Goal: Information Seeking & Learning: Check status

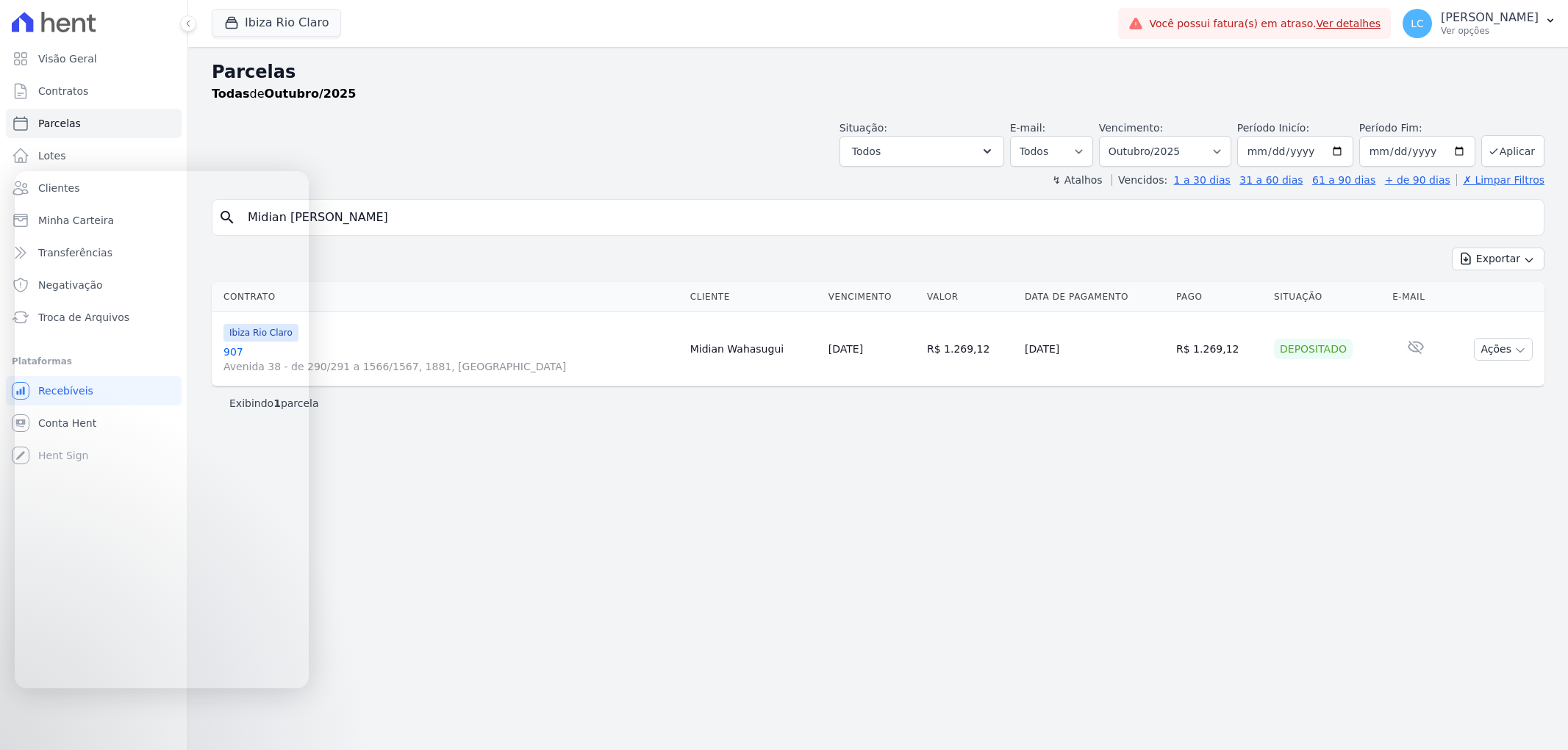
select select
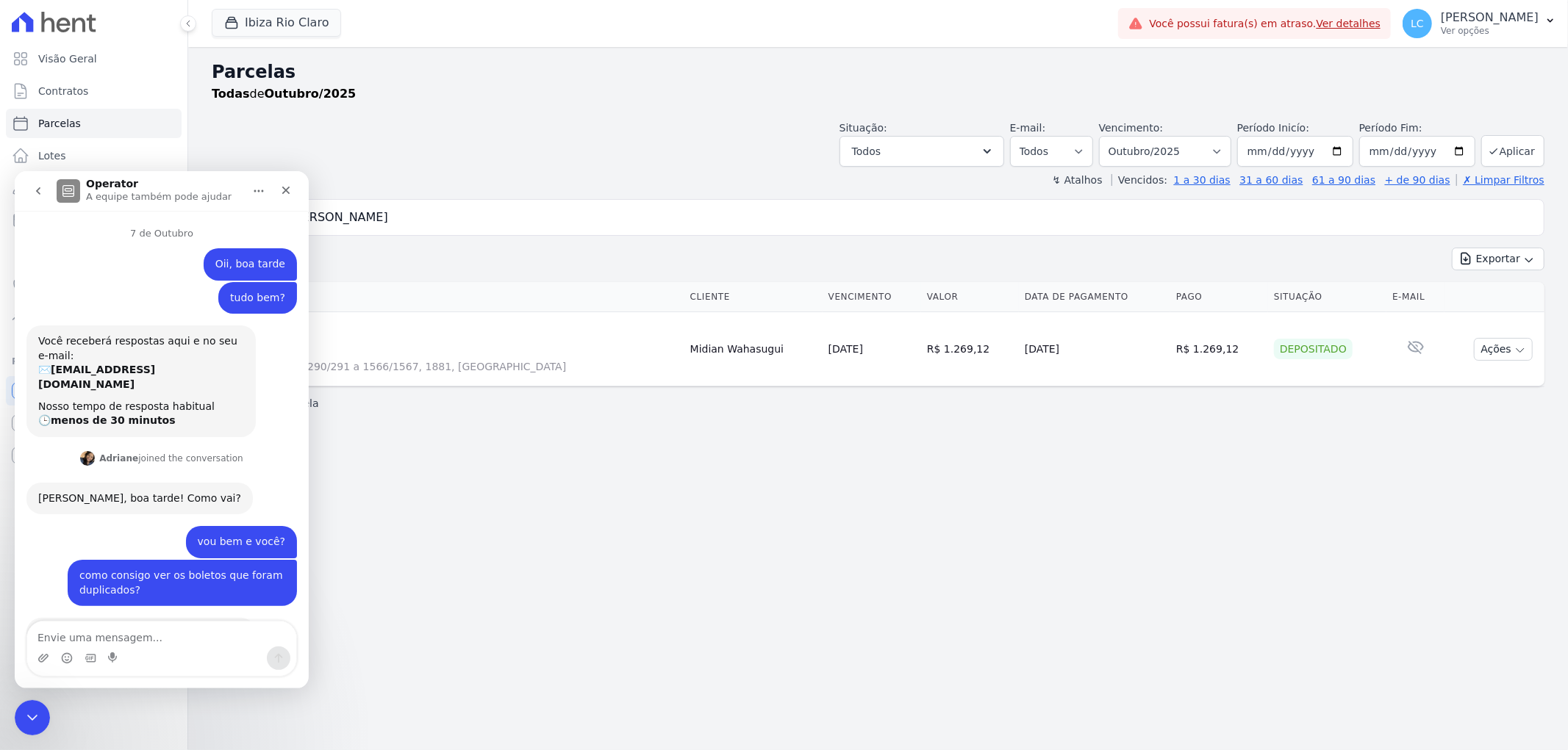
scroll to position [2506, 0]
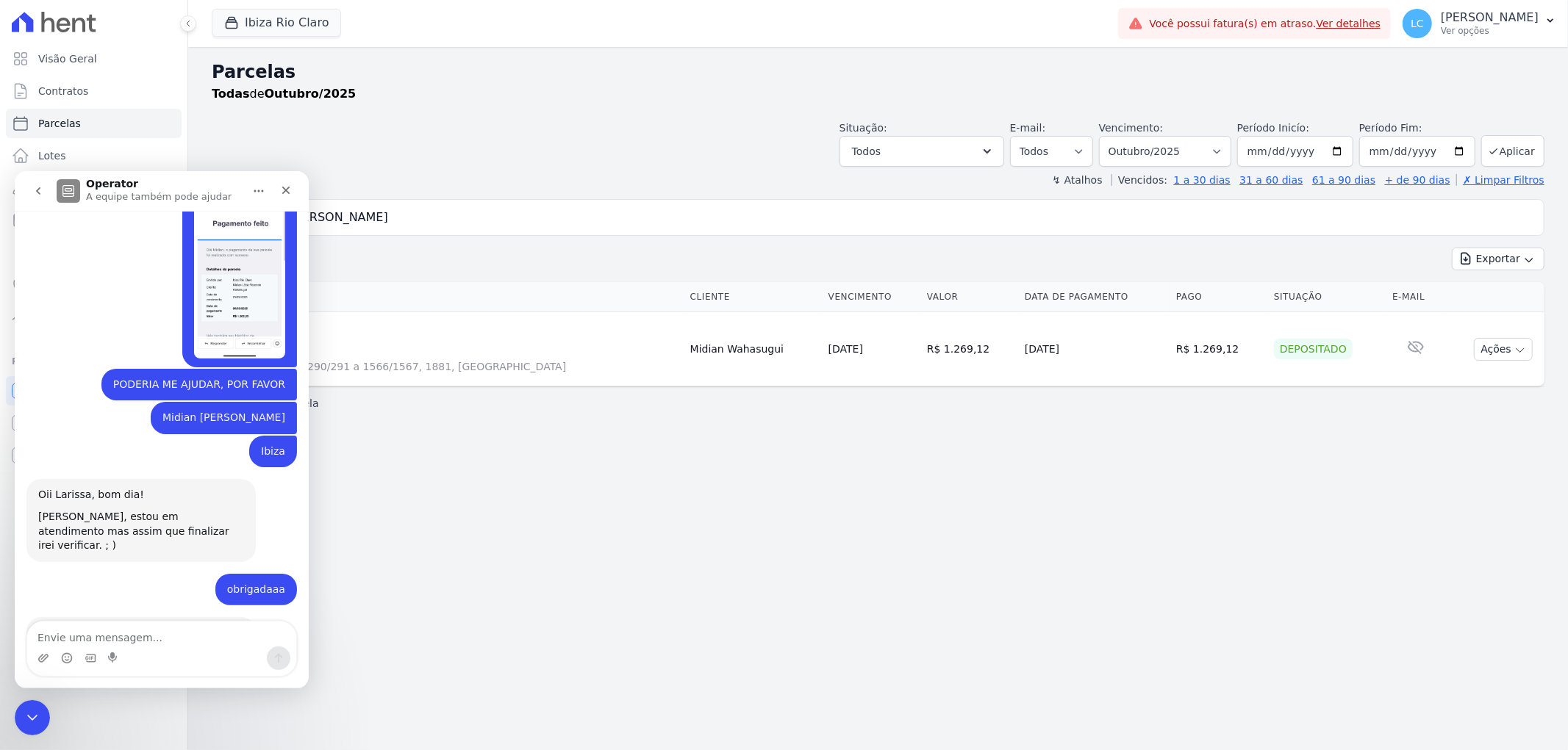
click at [108, 635] on textarea "Envie uma mensagem..." at bounding box center [162, 634] width 269 height 25
type textarea "obrigadaaa"
click at [497, 564] on div "Parcelas Todas de Outubro/2025 Situação: Agendado Em Aberto Pago Processando Ca…" at bounding box center [878, 398] width 1379 height 703
drag, startPoint x: 285, startPoint y: 186, endPoint x: 332, endPoint y: 366, distance: 186.0
click at [285, 186] on icon "Fechar" at bounding box center [286, 189] width 12 height 12
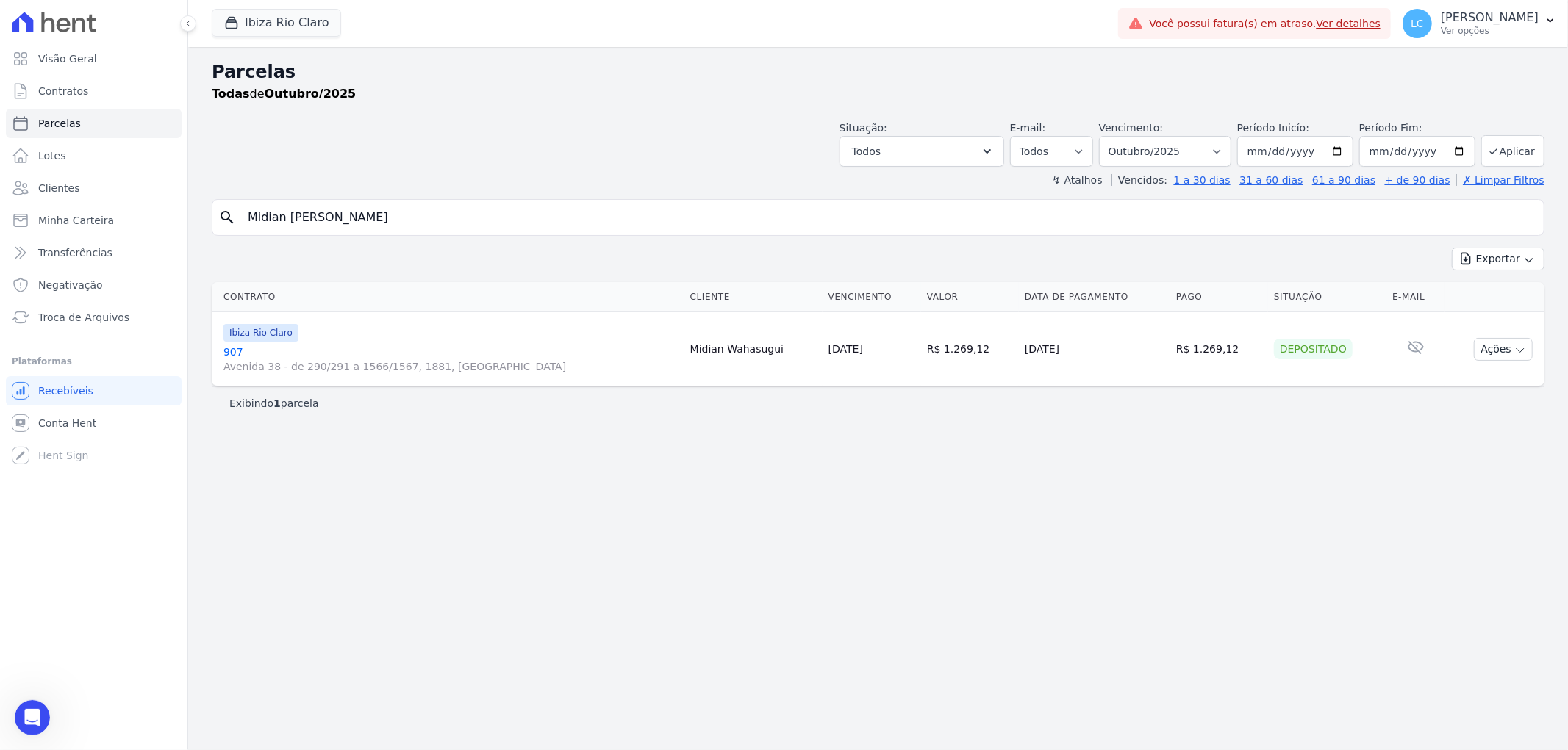
drag, startPoint x: 468, startPoint y: 216, endPoint x: -186, endPoint y: 189, distance: 654.6
click at [0, 189] on html "Visão Geral Contratos Parcelas Lotes Clientes Minha Carteira Transferências Neg…" at bounding box center [784, 375] width 1568 height 750
click at [1231, 141] on select "Filtrar por período ──────── Todos os meses Abril/2023 Maio/2023 Junho/2023 Jul…" at bounding box center [1165, 151] width 133 height 31
select select "09/2023"
click at [1120, 136] on select "Filtrar por período ──────── Todos os meses Abril/2023 Maio/2023 Junho/2023 Jul…" at bounding box center [1165, 151] width 133 height 31
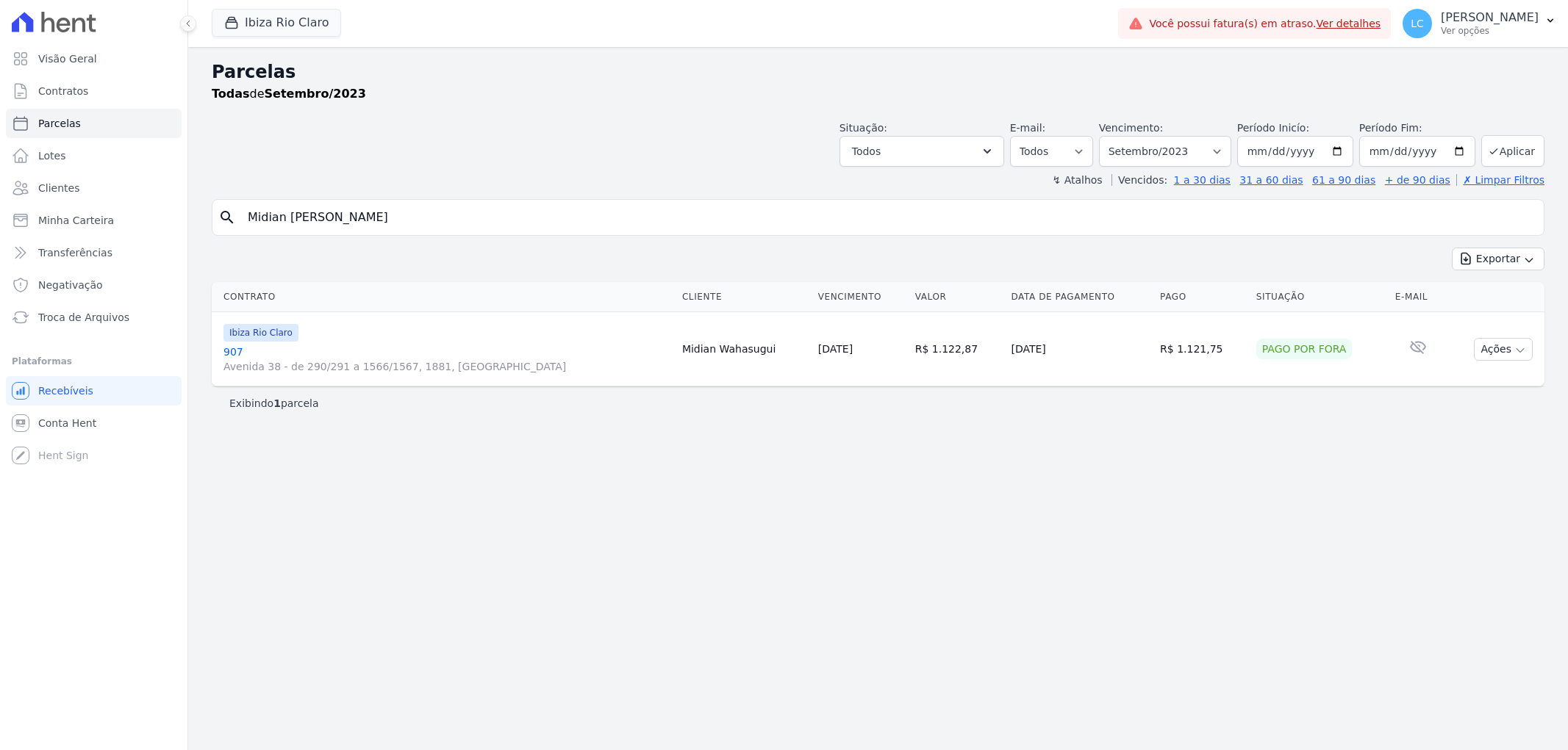
select select
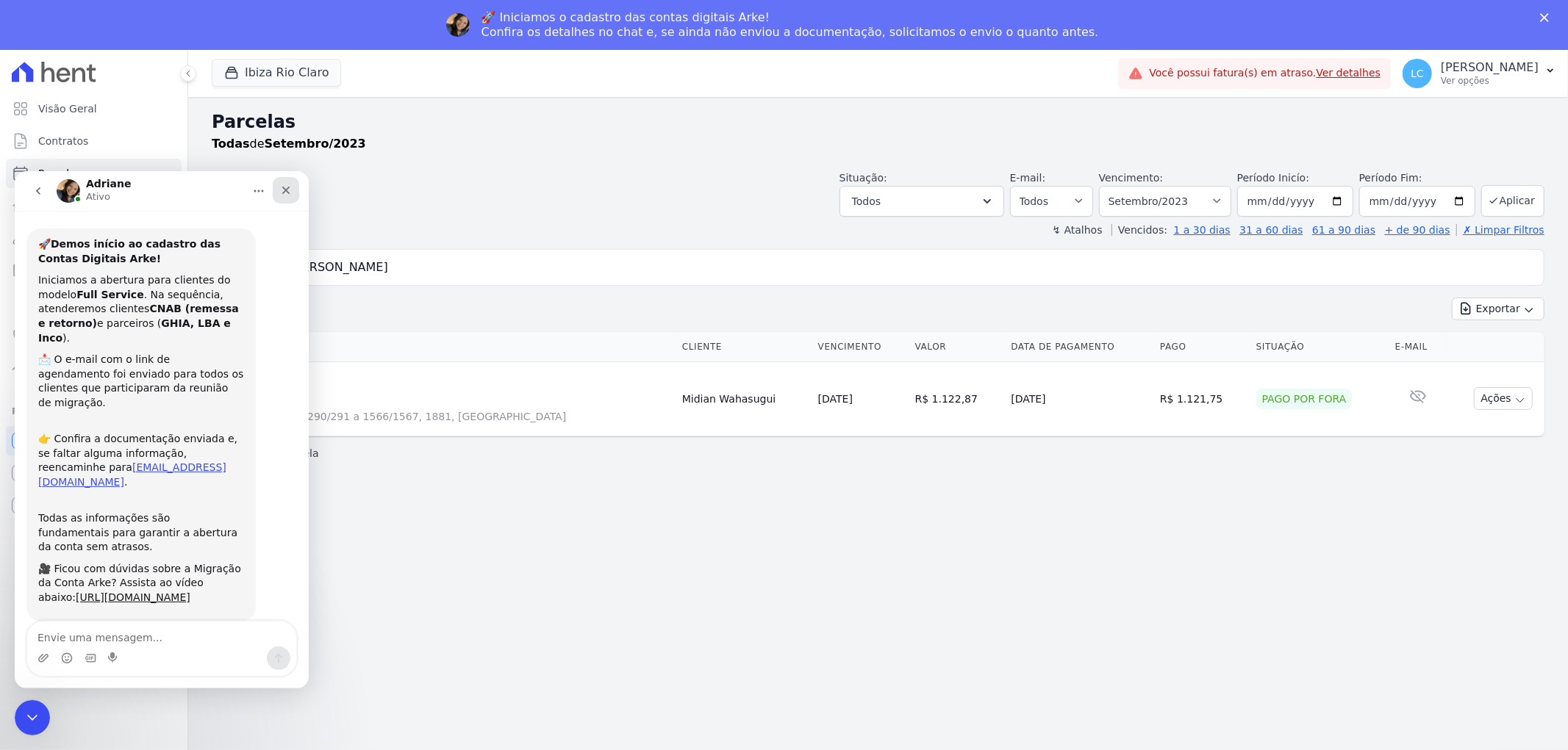
click at [285, 187] on icon "Fechar" at bounding box center [286, 189] width 12 height 12
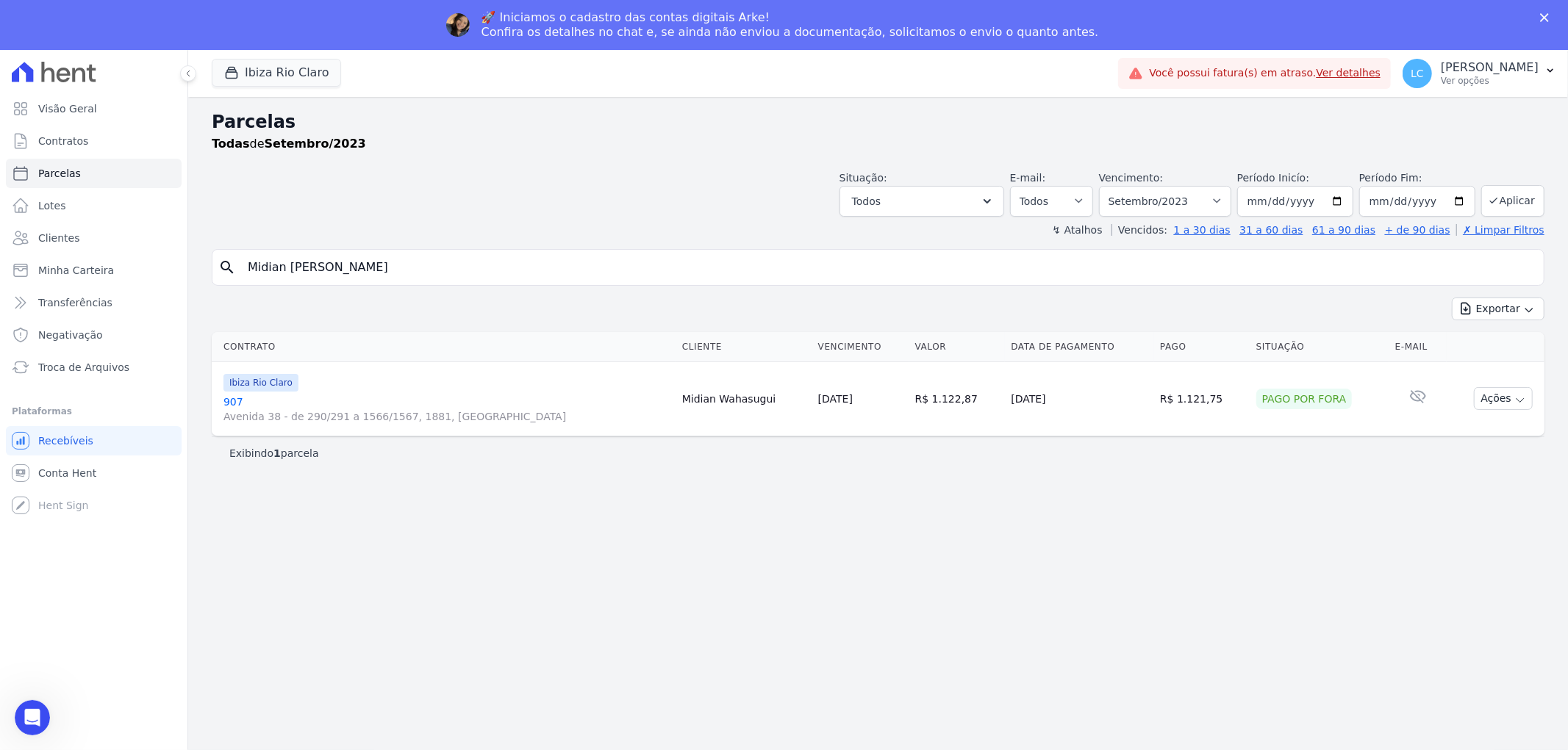
scroll to position [30, 0]
click at [267, 61] on button "Ibiza Rio Claro" at bounding box center [276, 72] width 129 height 28
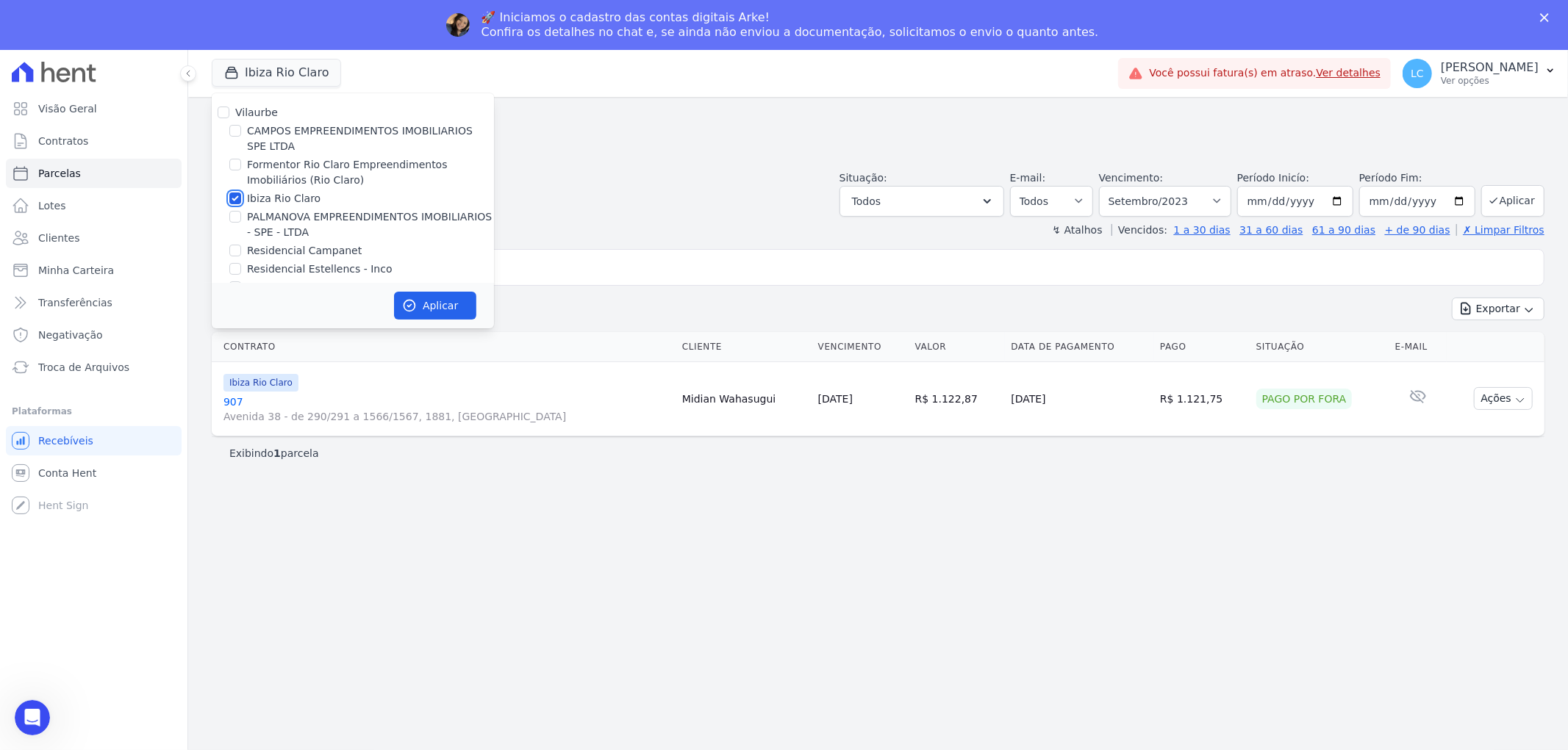
click at [232, 201] on input "Ibiza Rio Claro" at bounding box center [235, 198] width 12 height 12
checkbox input "false"
drag, startPoint x: 236, startPoint y: 216, endPoint x: 364, endPoint y: 279, distance: 142.7
click at [237, 216] on input "PALMANOVA EMPREENDIMENTOS IMOBILIARIOS - SPE - LTDA" at bounding box center [235, 216] width 12 height 12
checkbox input "true"
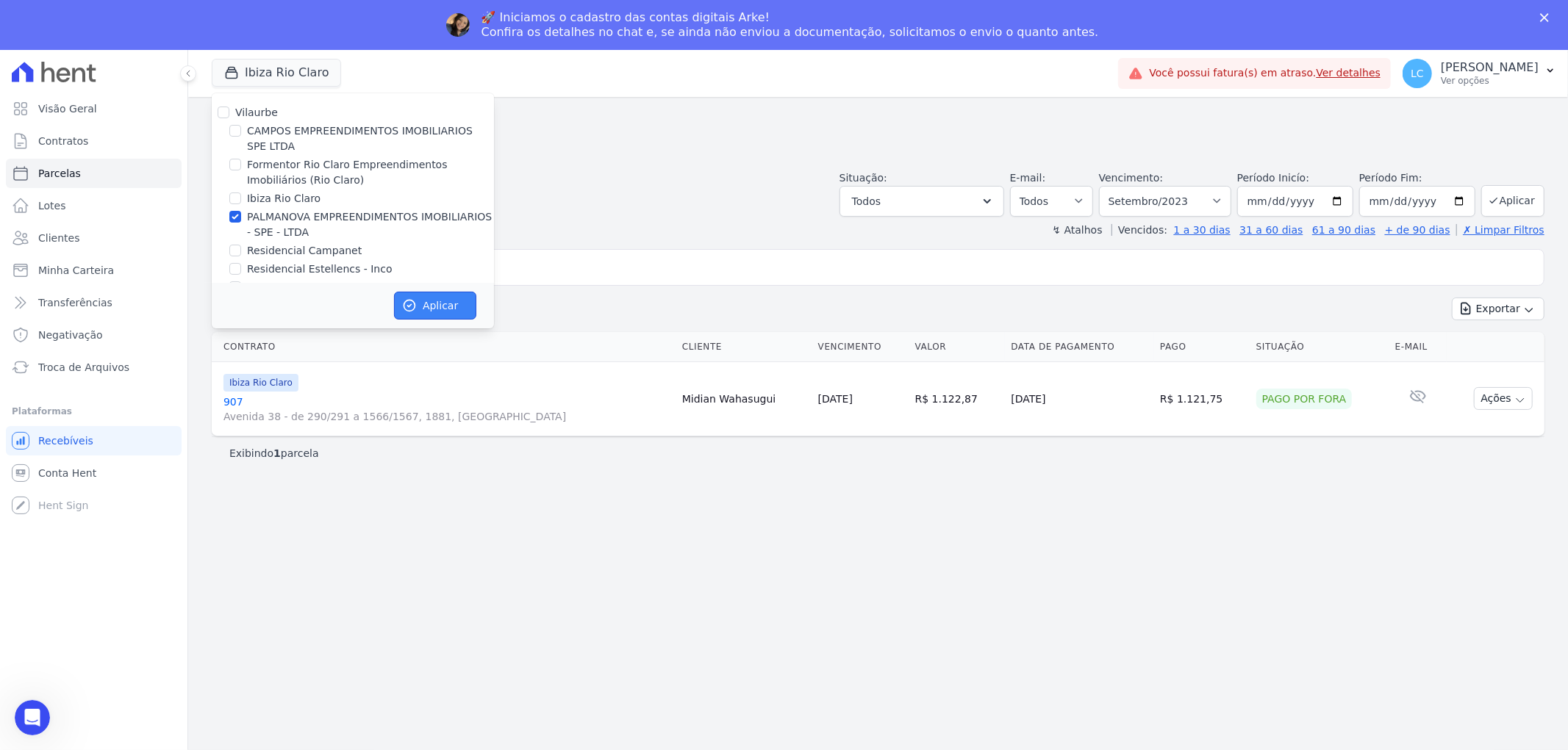
click at [417, 302] on button "Aplicar" at bounding box center [435, 305] width 83 height 28
select select
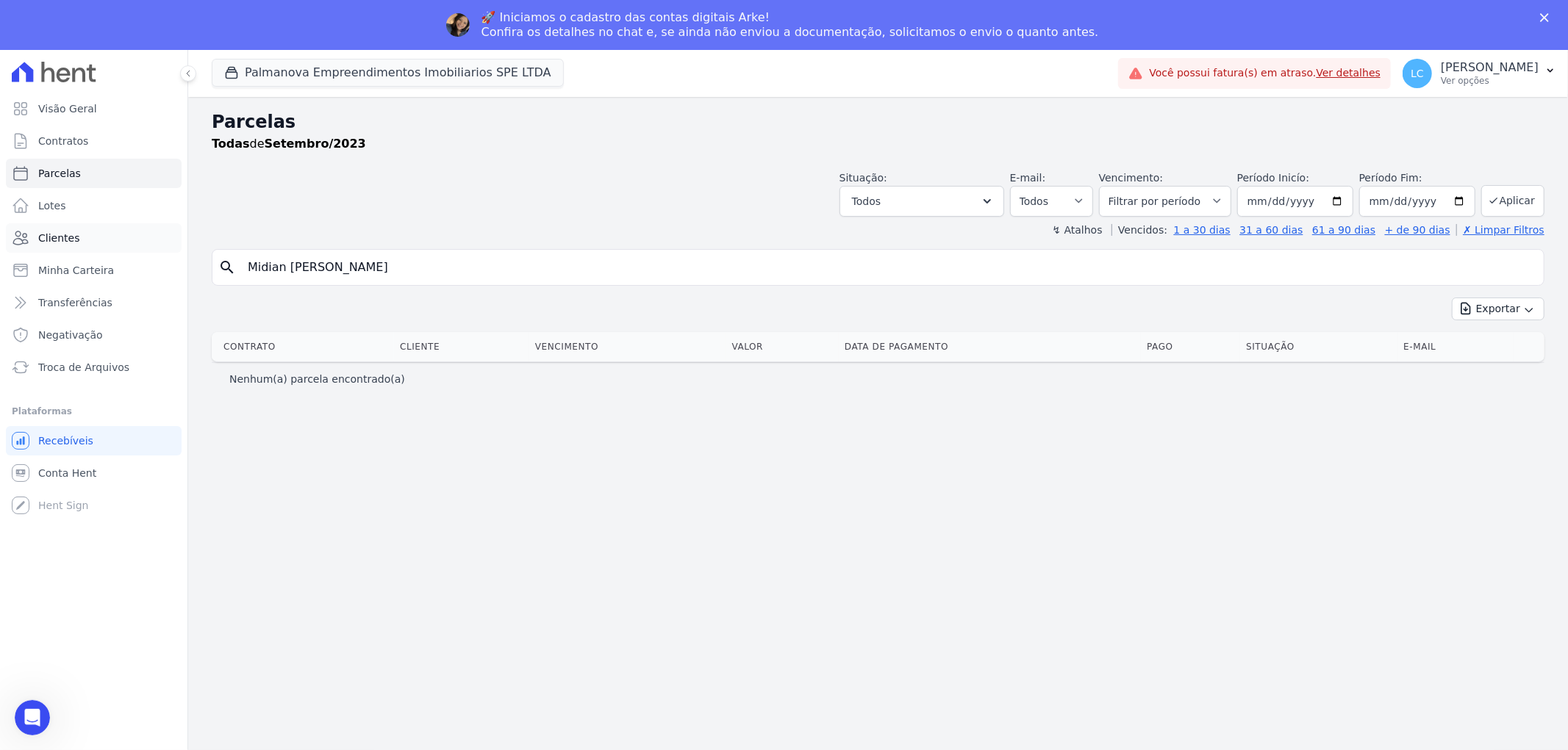
scroll to position [0, 0]
drag, startPoint x: 512, startPoint y: 229, endPoint x: 77, endPoint y: 223, distance: 435.0
click at [77, 223] on div "Visão Geral Contratos [GEOGRAPHIC_DATA] Lotes Clientes Minha Carteira Transferê…" at bounding box center [784, 425] width 1568 height 750
paste input "Aflan Felipe dos Santos"
type input "Aflan Felipe dos Santos"
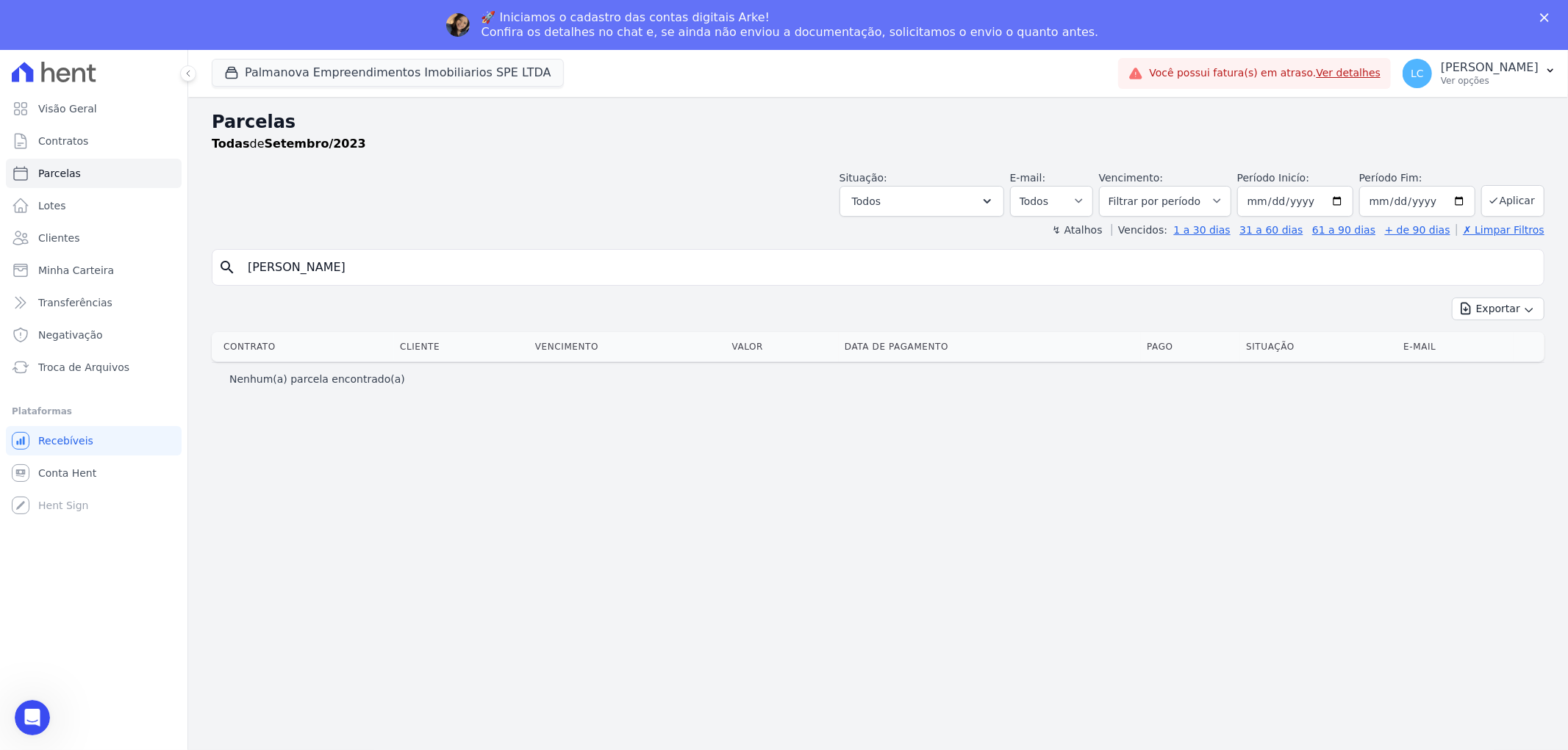
select select
click at [1217, 207] on select "Filtrar por período ──────── Todos os meses Abril/2025 Maio/2025 Junho/2025 Jul…" at bounding box center [1165, 201] width 133 height 31
select select "all"
click at [1120, 186] on select "Filtrar por período ──────── Todos os meses Abril/2025 Maio/2025 Junho/2025 Jul…" at bounding box center [1165, 201] width 133 height 31
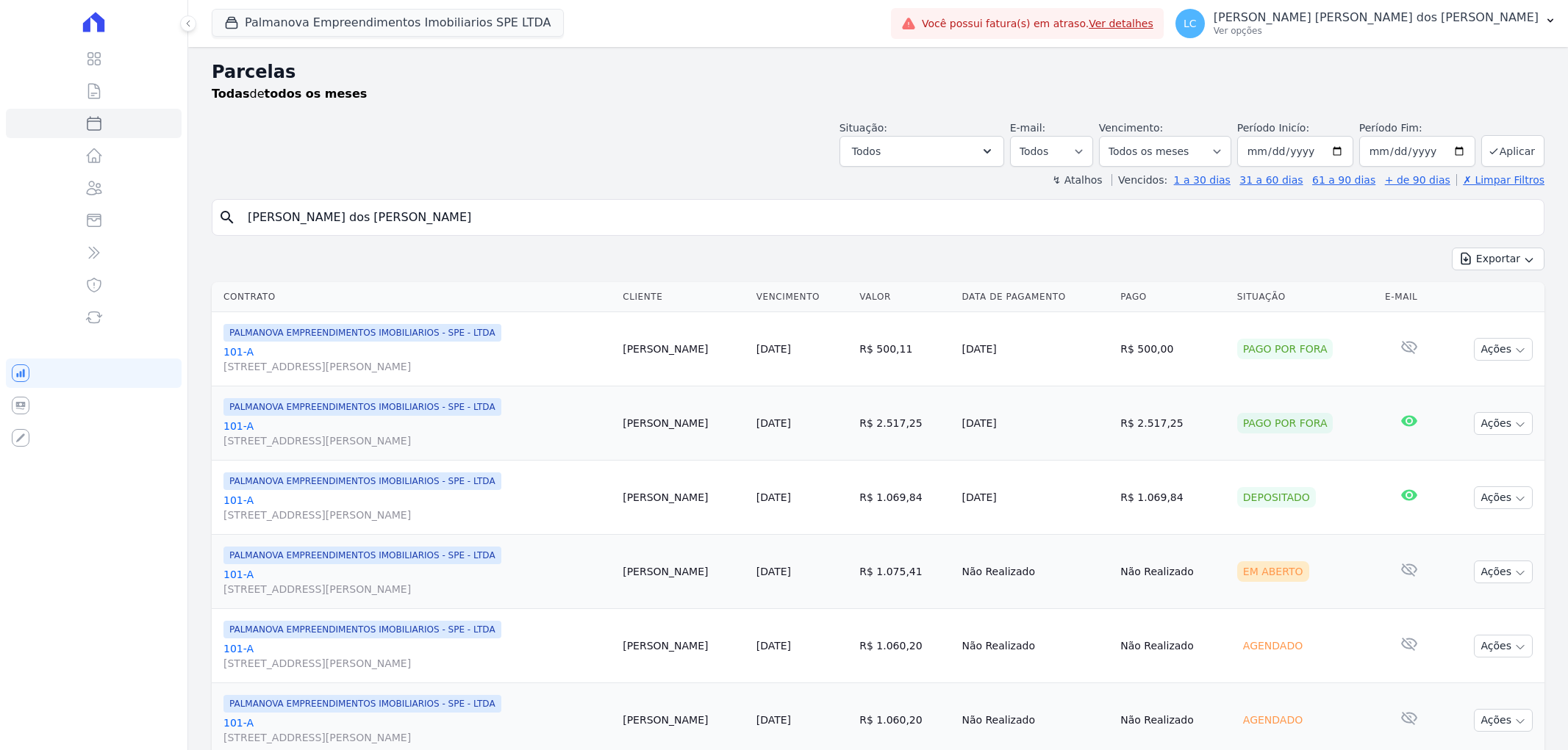
select select
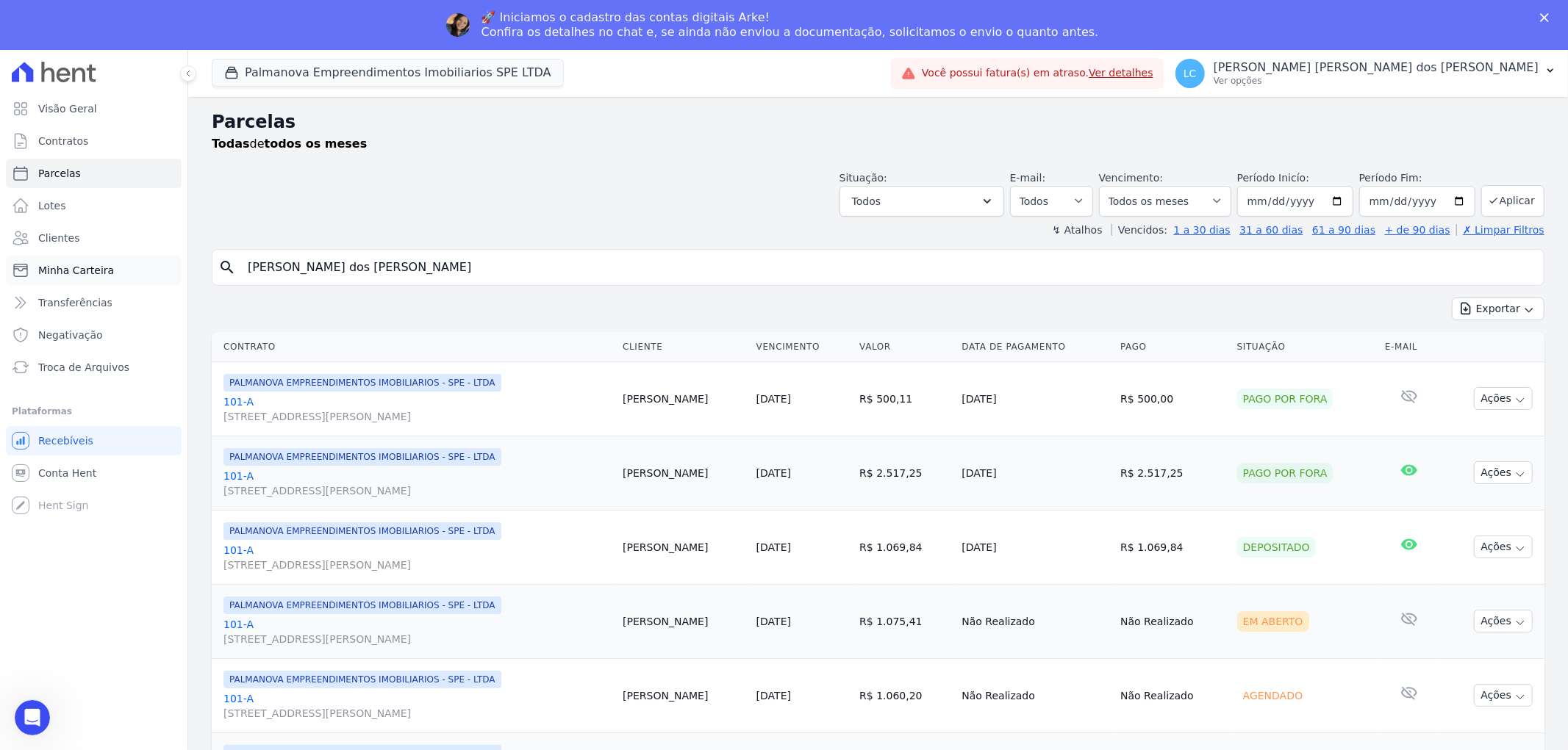
drag, startPoint x: 167, startPoint y: 266, endPoint x: 85, endPoint y: 260, distance: 82.2
click at [85, 260] on div "Visão Geral Contratos [GEOGRAPHIC_DATA] Lotes Clientes Minha Carteira Transferê…" at bounding box center [784, 425] width 1568 height 750
paste input "lcebíades dos s"
type input "Alcebíades dos santos"
select select
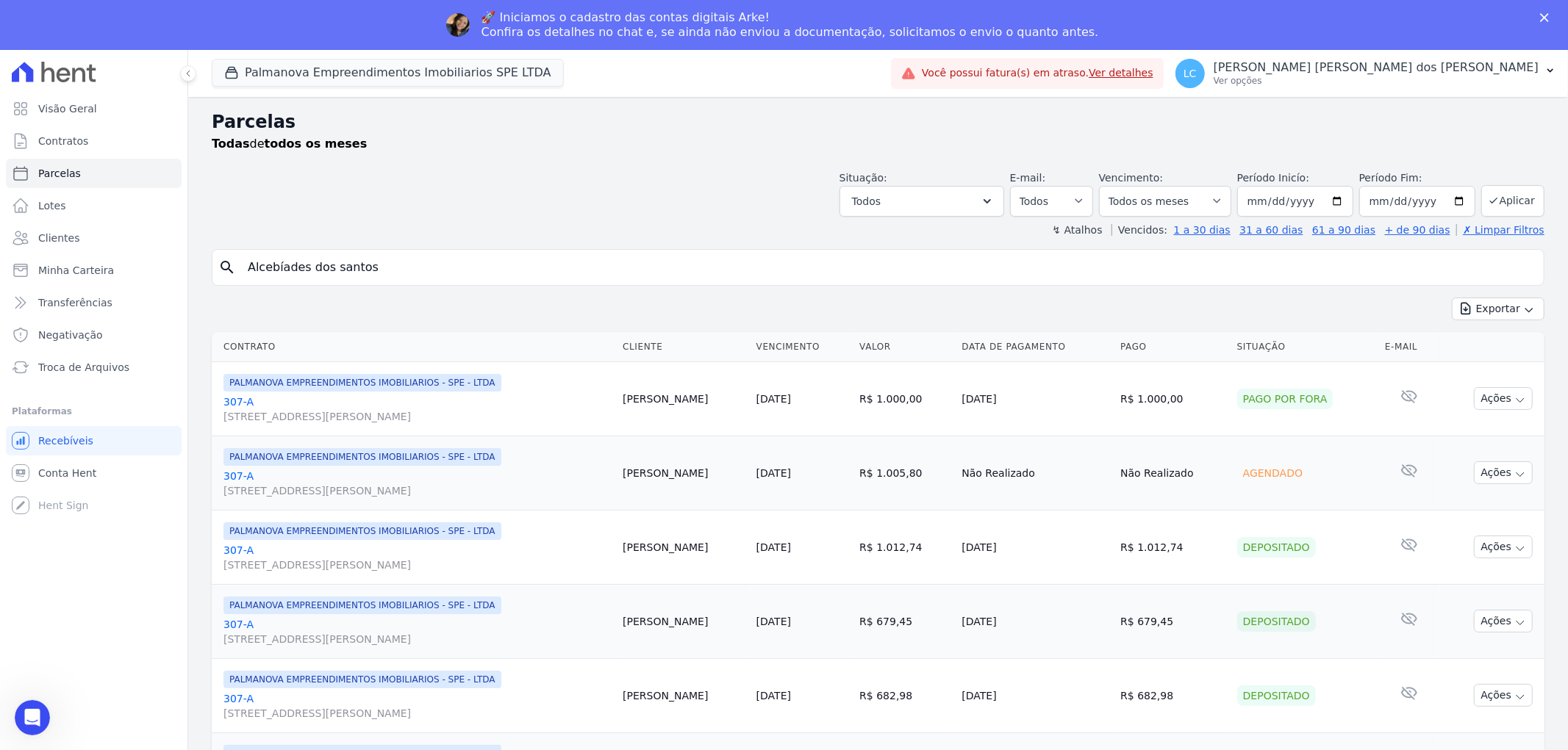
click at [416, 266] on input "Alcebíades dos santos" at bounding box center [888, 267] width 1299 height 30
drag, startPoint x: 416, startPoint y: 266, endPoint x: 72, endPoint y: 273, distance: 344.1
click at [72, 273] on div "Visão Geral Contratos [GEOGRAPHIC_DATA] Lotes Clientes Minha Carteira Transferê…" at bounding box center [784, 425] width 1568 height 750
paste input "LEX RICARDO DA SILVA"
type input "ALEX RICARDO DA SILVA"
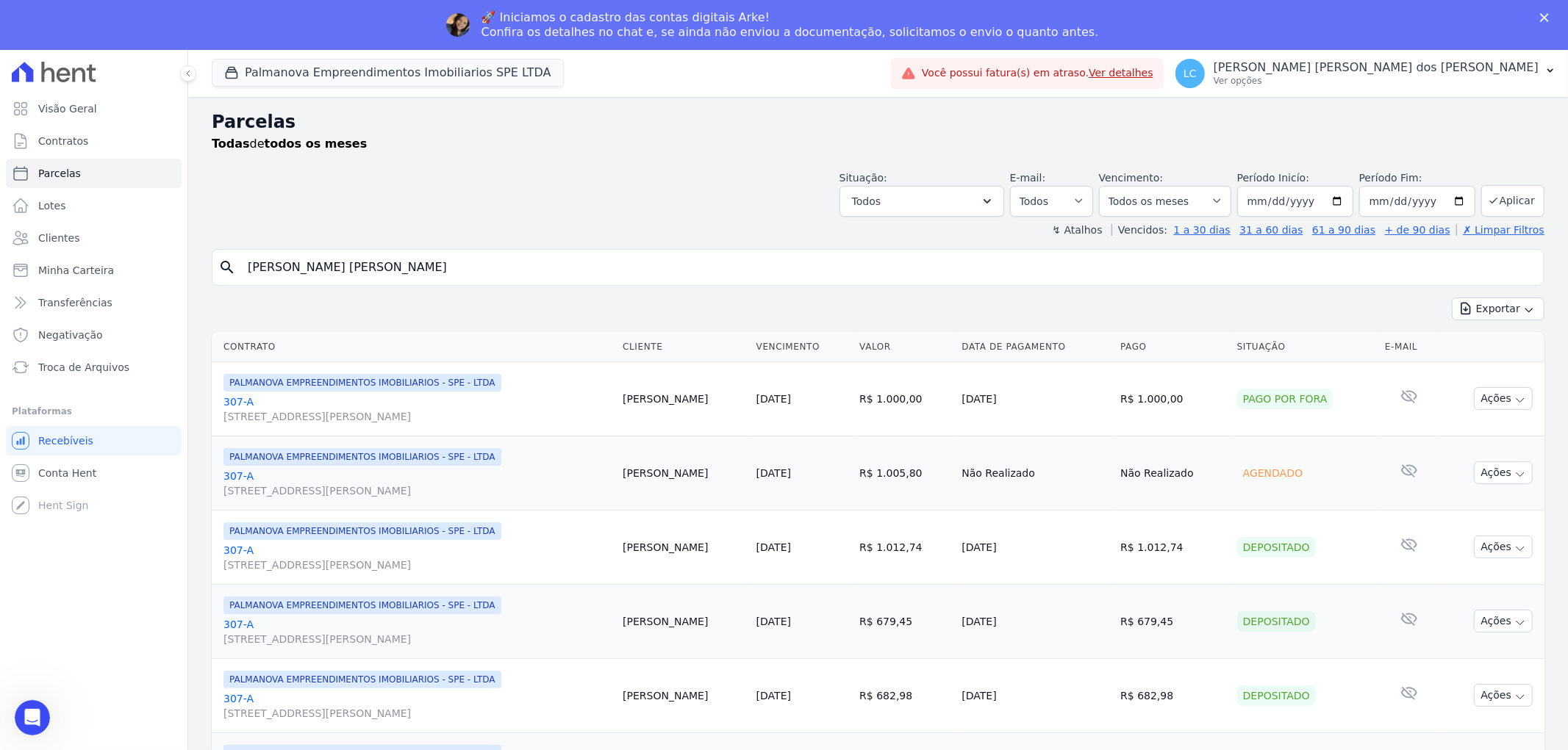
select select
drag, startPoint x: 405, startPoint y: 260, endPoint x: 83, endPoint y: 261, distance: 322.0
click at [85, 260] on div "Visão Geral Contratos Parcelas Lotes Clientes Minha Carteira Transferências Neg…" at bounding box center [784, 425] width 1568 height 750
paste input "line Evangelista dos Santos"
type input "Aline Evangelista dos Santos"
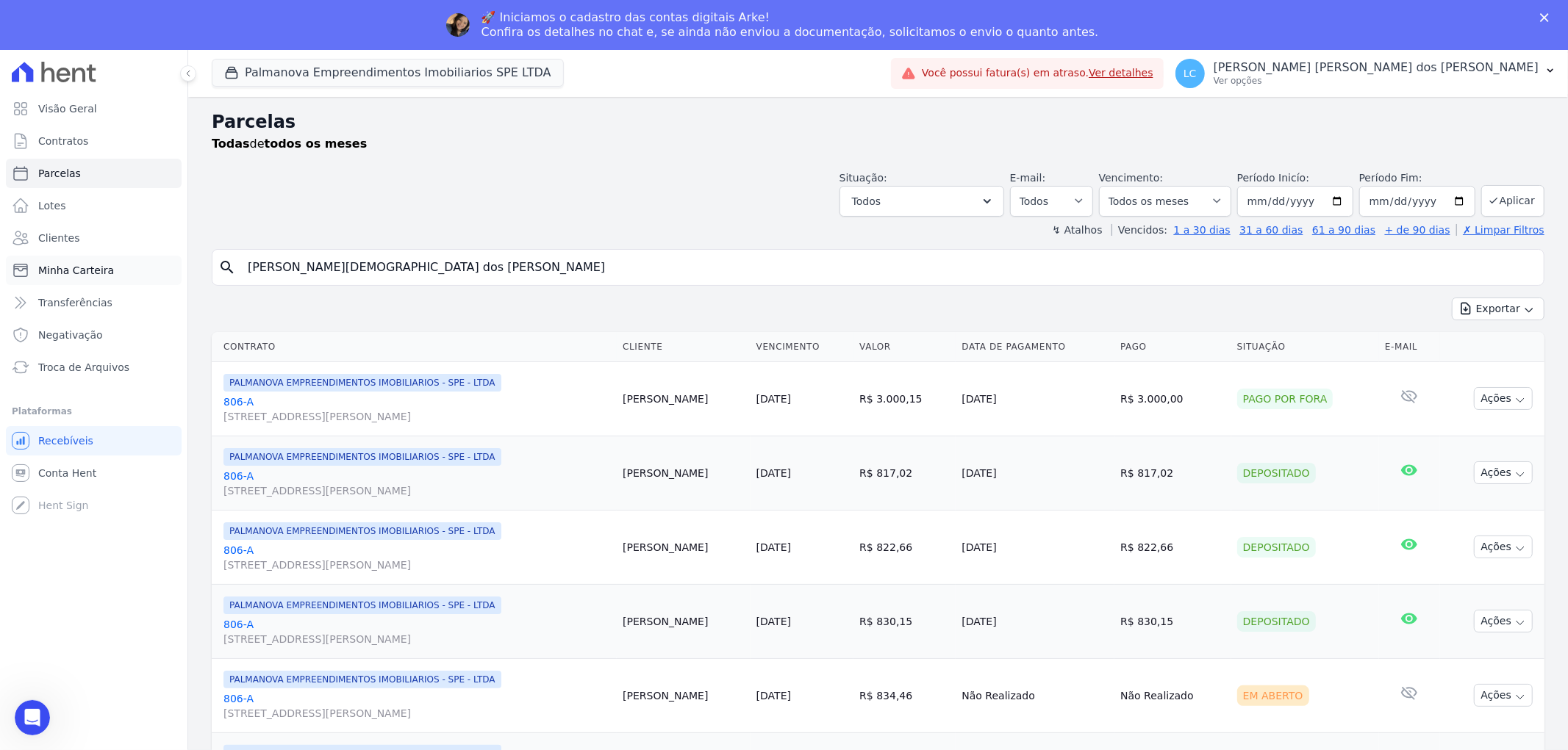
select select
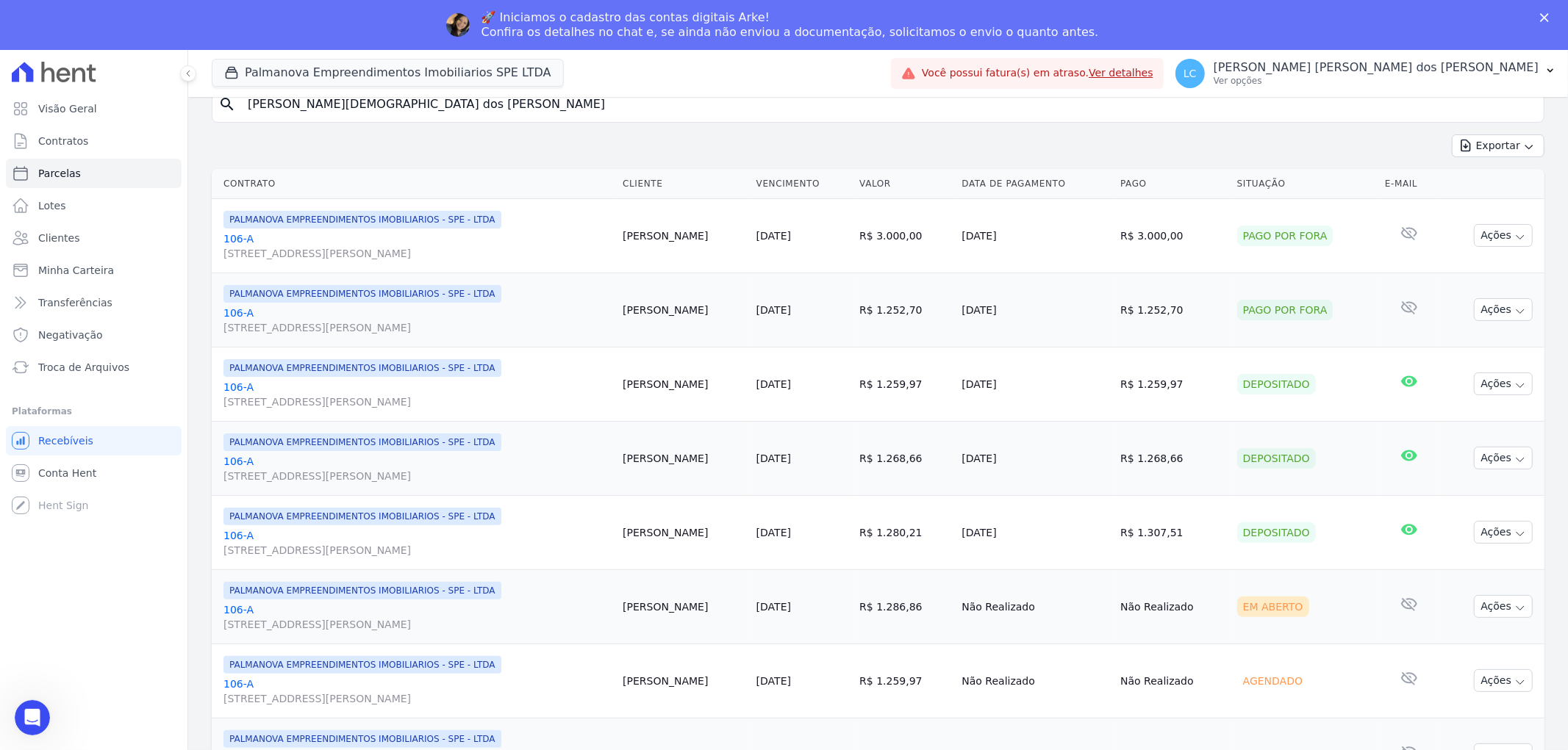
scroll to position [244, 0]
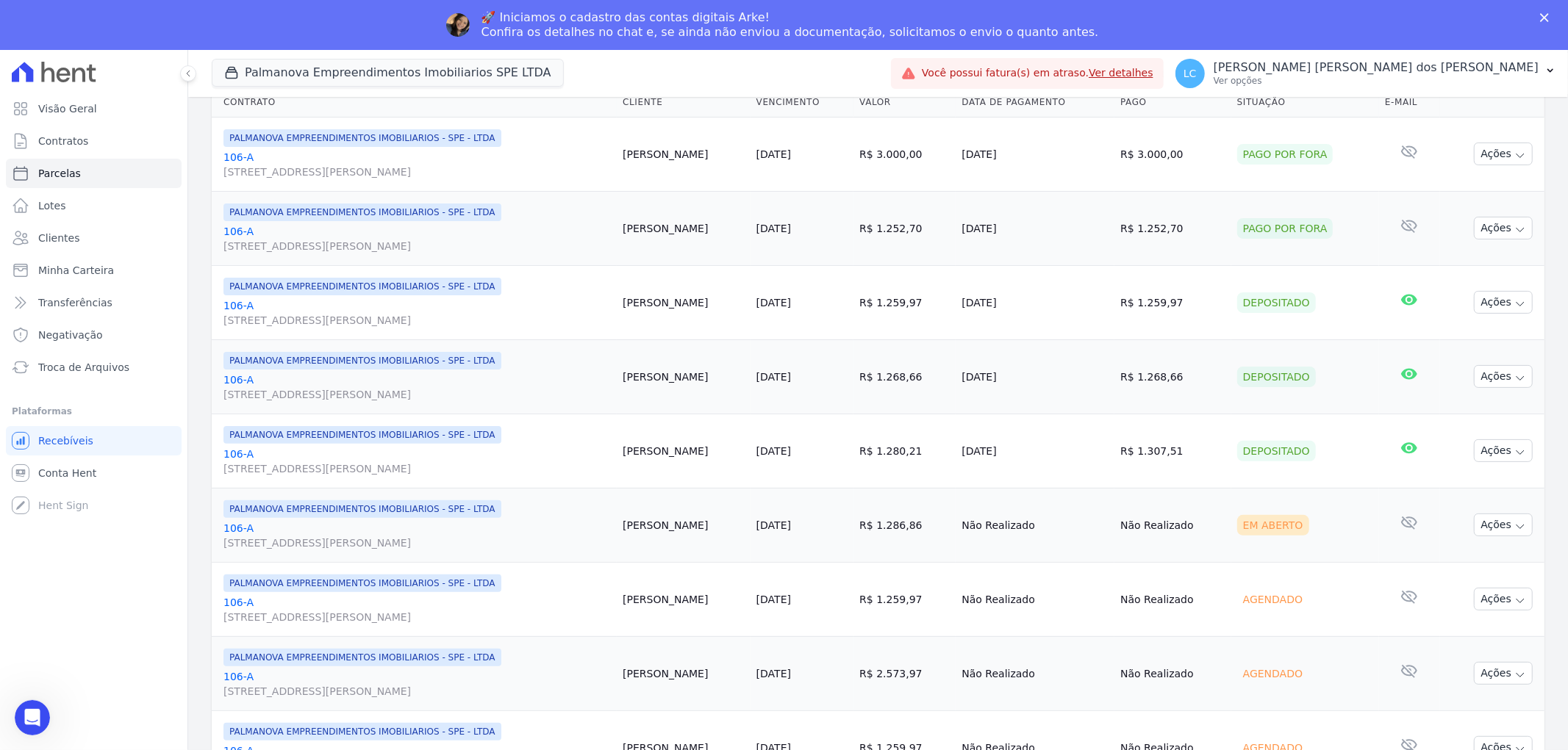
drag, startPoint x: 1153, startPoint y: 453, endPoint x: 1080, endPoint y: 457, distance: 73.1
click at [1080, 457] on tr "PALMANOVA EMPREENDIMENTOS IMOBILIARIOS - SPE - LTDA 106-A Rua Quinze de Novembr…" at bounding box center [877, 450] width 1332 height 74
copy tr "R$ 1.307,51"
click at [1132, 481] on td "R$ 1.307,51" at bounding box center [1172, 450] width 116 height 74
drag, startPoint x: 1151, startPoint y: 454, endPoint x: 1111, endPoint y: 457, distance: 40.1
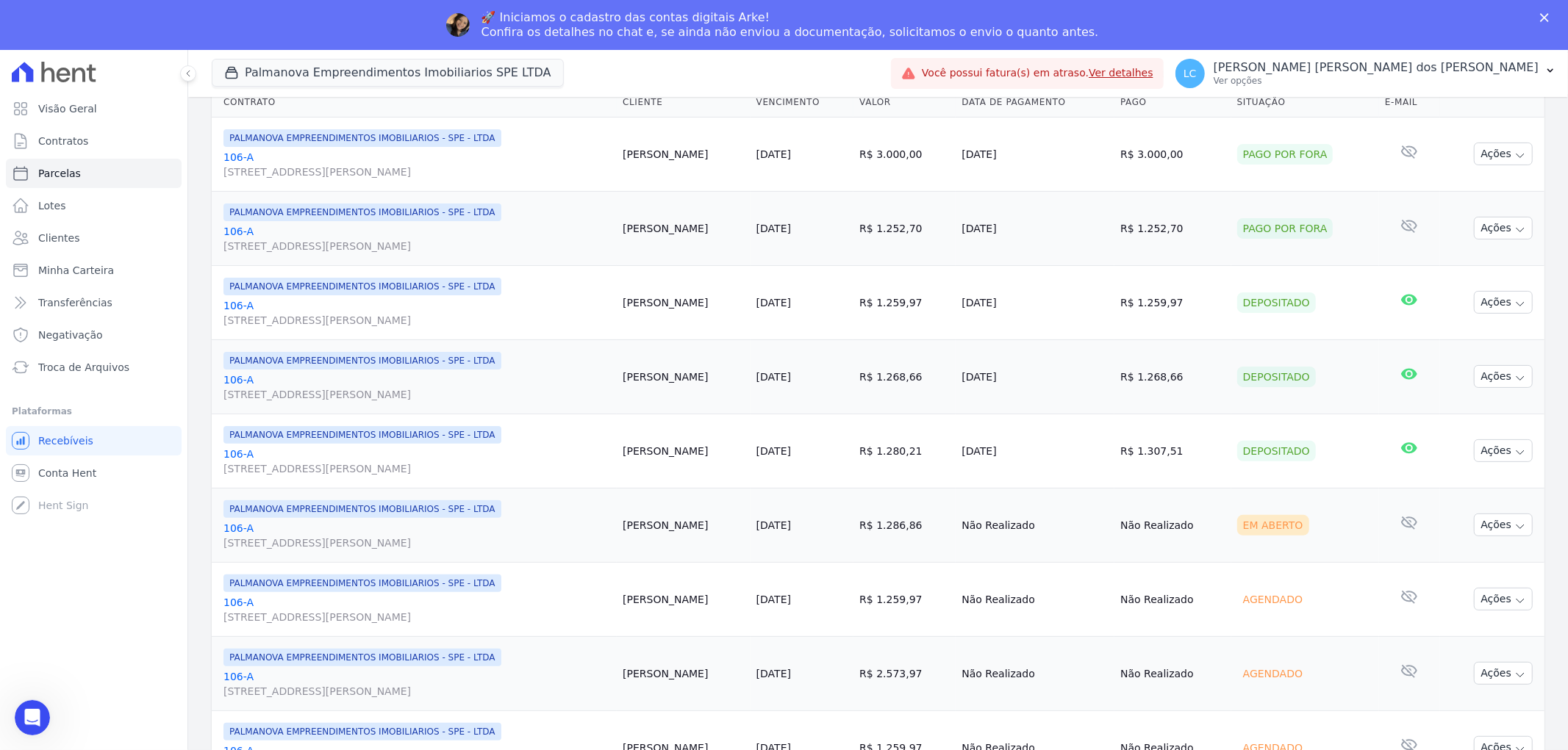
click at [1114, 457] on td "R$ 1.307,51" at bounding box center [1172, 450] width 116 height 74
copy td "1.307,51"
drag, startPoint x: 523, startPoint y: 306, endPoint x: 505, endPoint y: 294, distance: 21.6
click at [523, 306] on link "106-A Rua Quinze de Novembro, 1151, Parque Santa Mônica" at bounding box center [417, 312] width 388 height 30
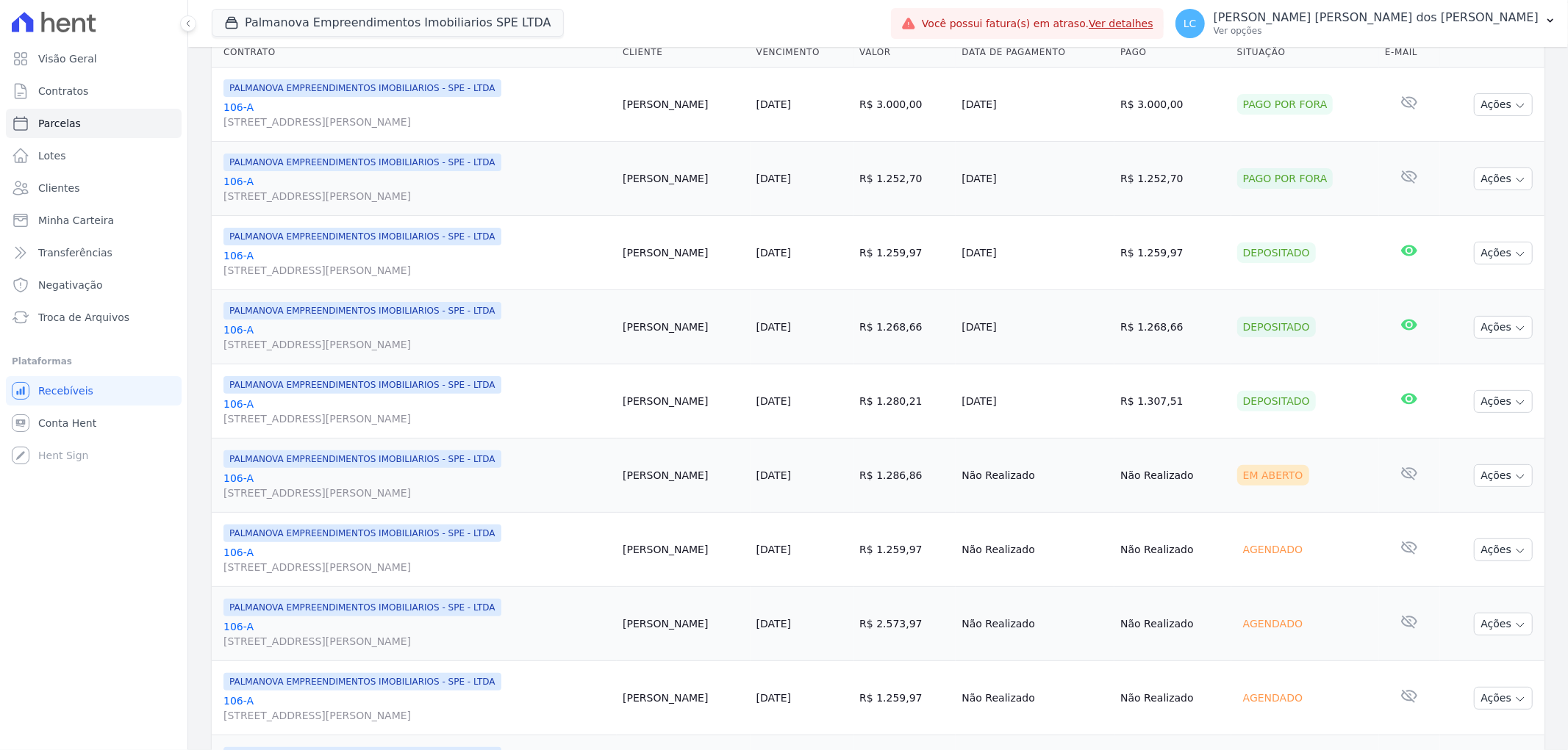
scroll to position [0, 0]
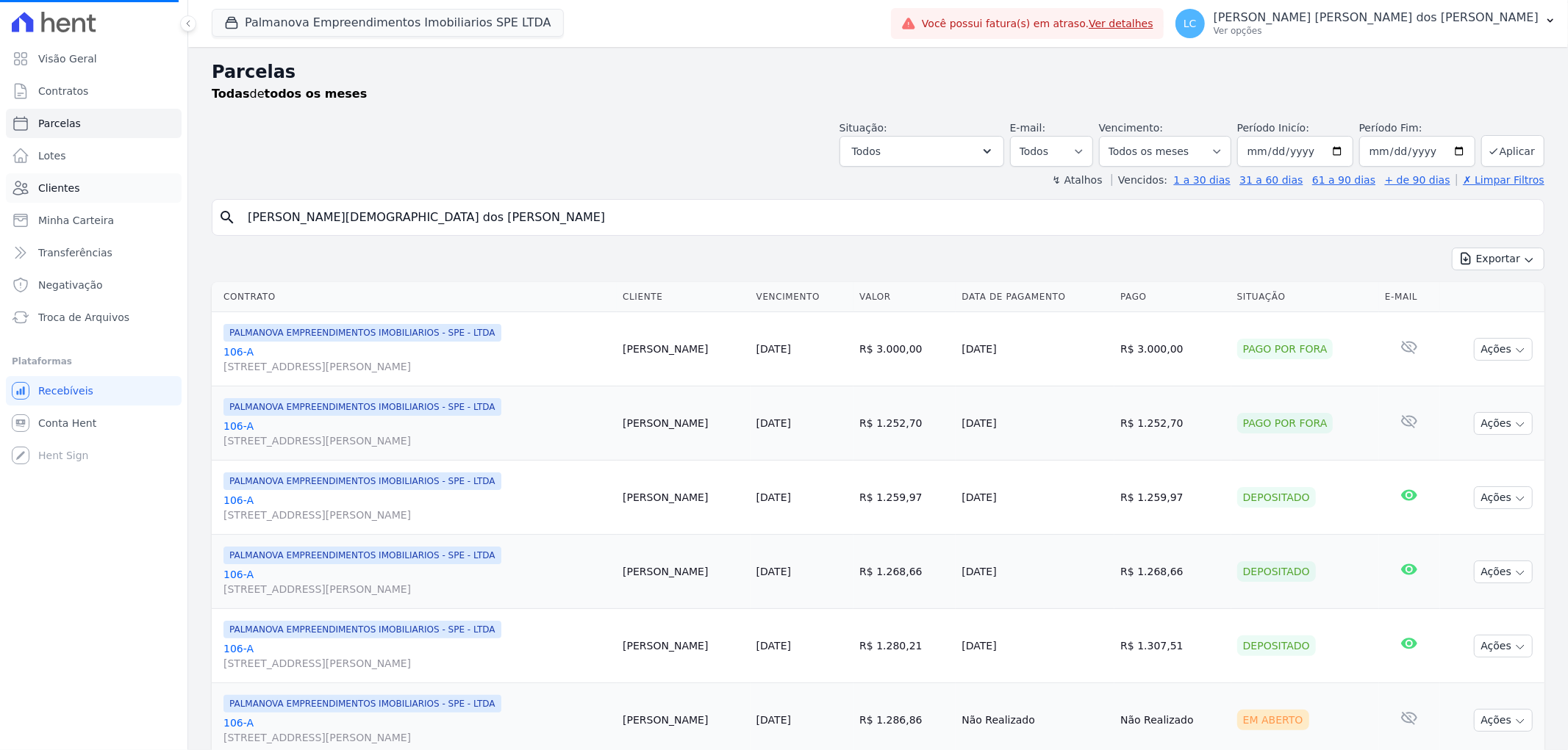
drag, startPoint x: 422, startPoint y: 215, endPoint x: 25, endPoint y: 200, distance: 397.3
click at [25, 200] on div "Visão Geral Contratos Parcelas Lotes Clientes Minha Carteira Transferências Neg…" at bounding box center [784, 375] width 1568 height 750
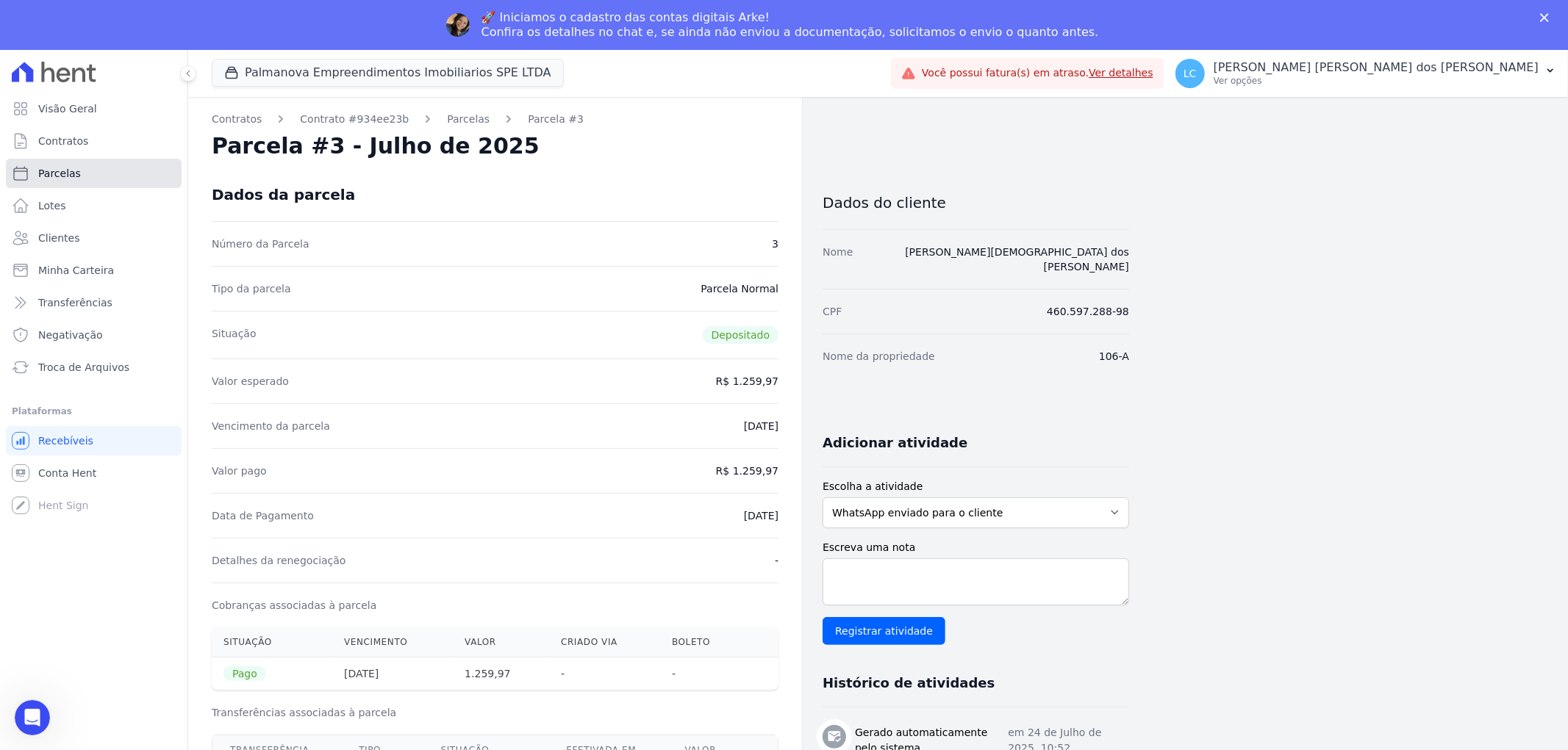
click at [58, 175] on span "Parcelas" at bounding box center [60, 173] width 42 height 14
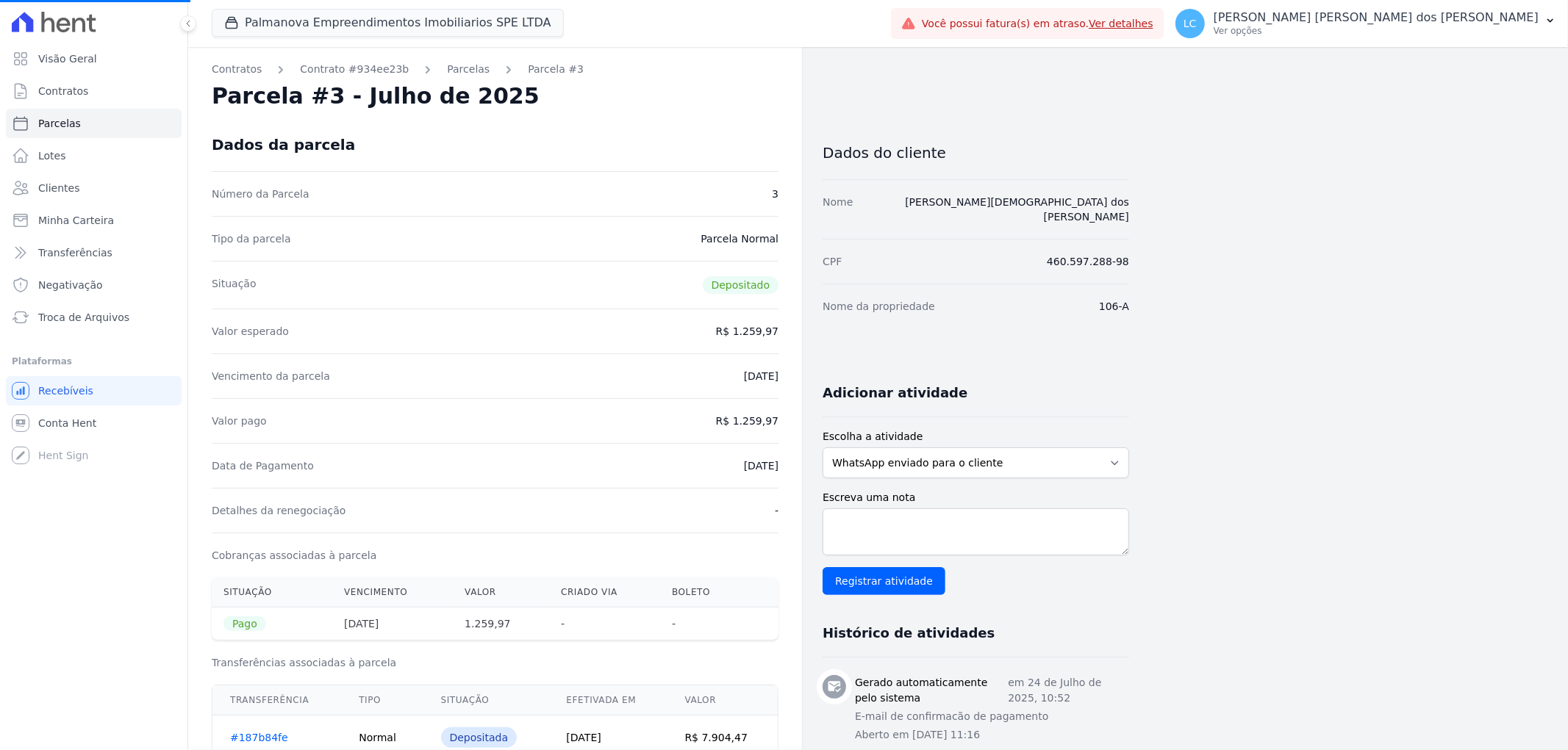
select select
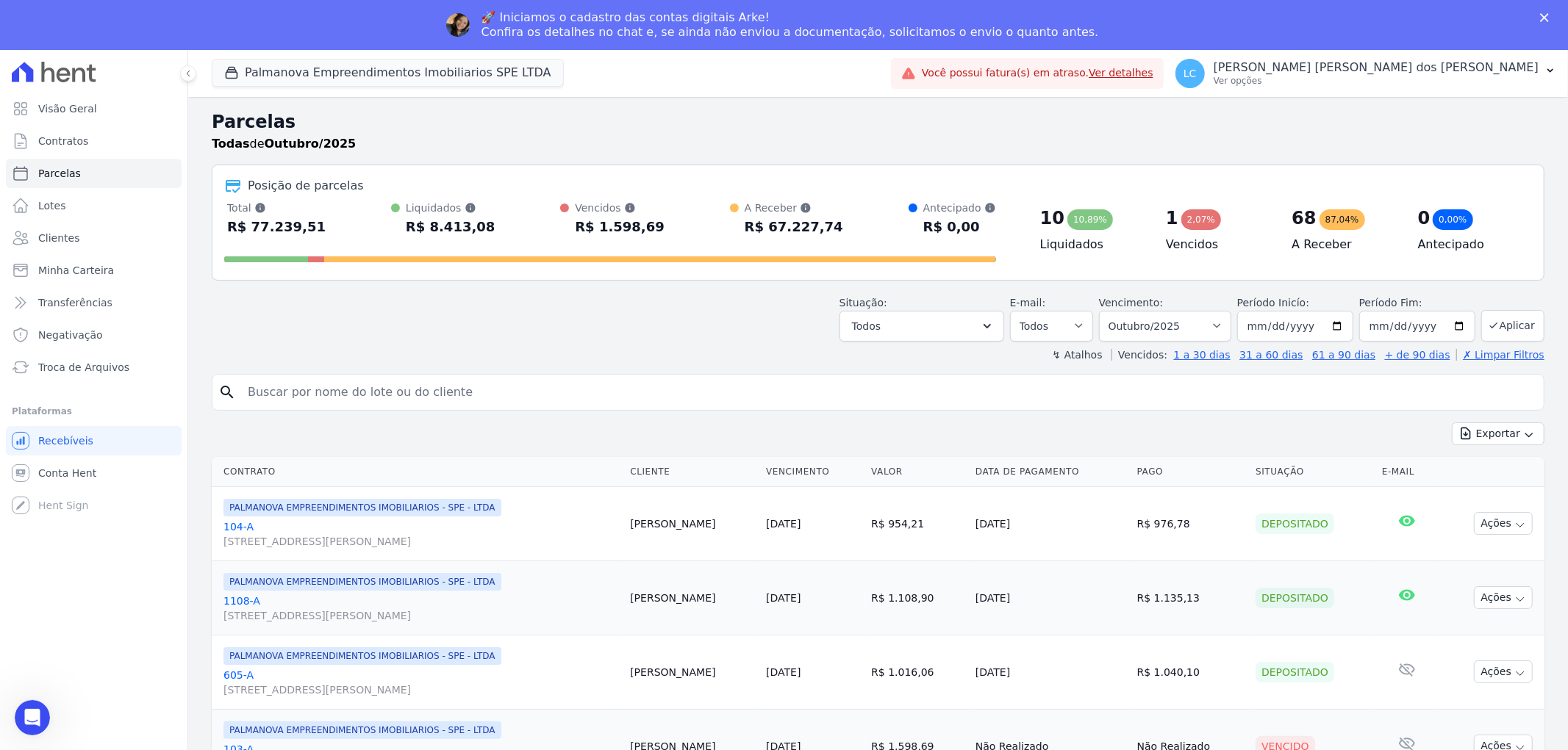
click at [401, 399] on input "search" at bounding box center [888, 392] width 1299 height 30
paste input "Antonio Elielson Rodrigues da Silva"
type input "Antonio Elielson Rodrigues da Silva"
select select
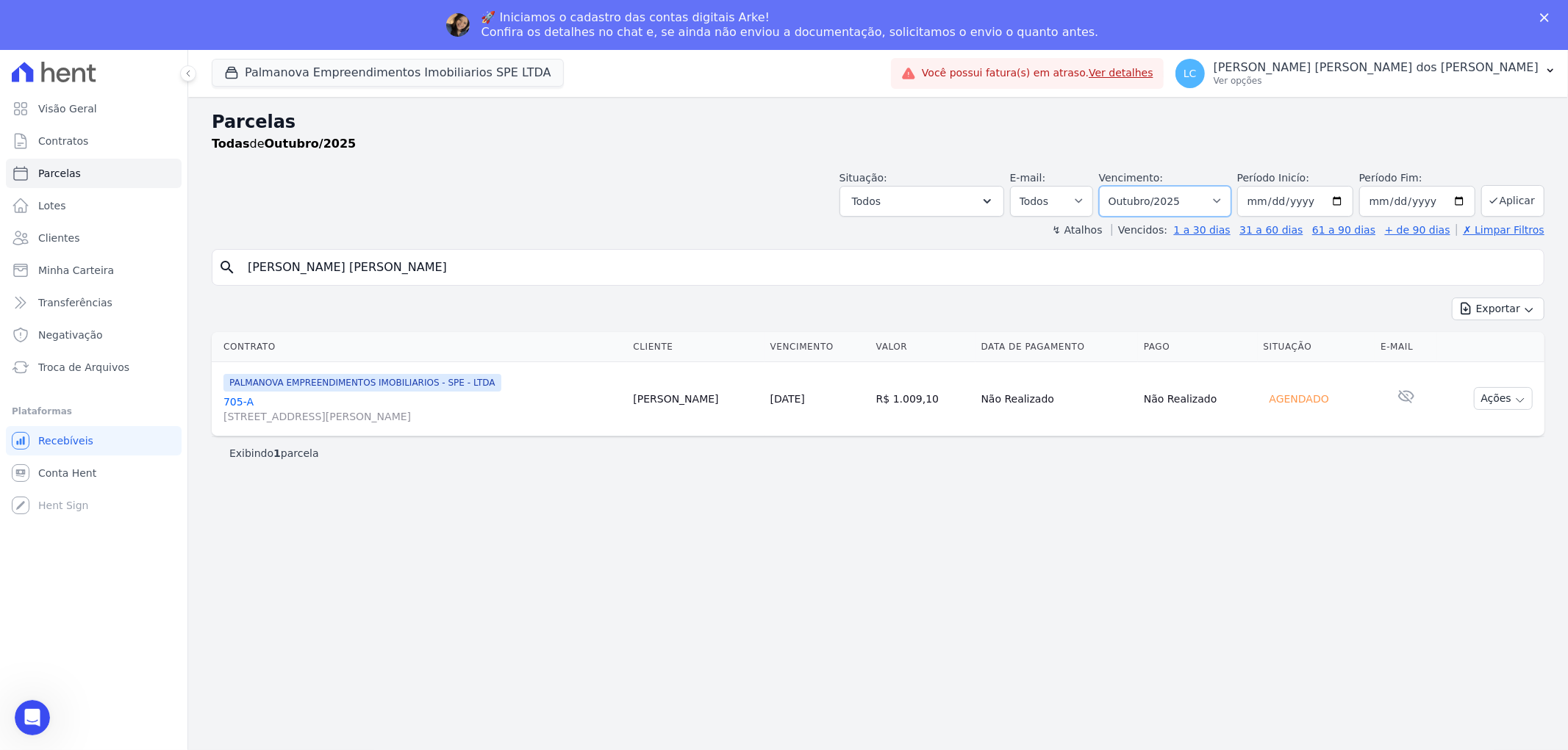
click at [1226, 206] on select "Filtrar por período ──────── Todos os meses Abril/2025 Maio/2025 Junho/2025 Jul…" at bounding box center [1165, 201] width 133 height 31
select select "all"
click at [1120, 186] on select "Filtrar por período ──────── Todos os meses Abril/2025 Maio/2025 Junho/2025 Jul…" at bounding box center [1165, 201] width 133 height 31
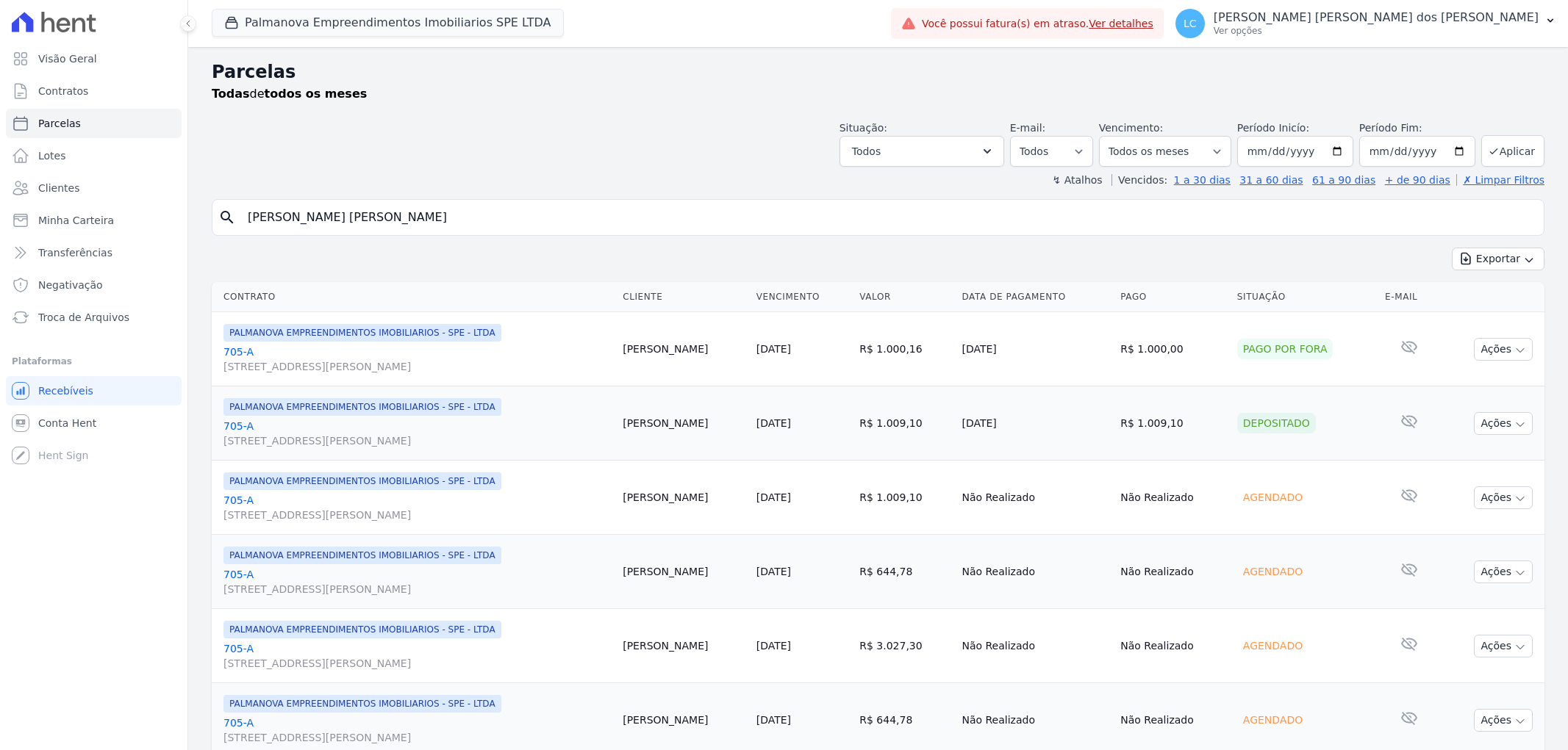
select select
click at [1218, 148] on select "Filtrar por período ──────── Todos os meses Abril/2025 Maio/2025 Junho/2025 Jul…" at bounding box center [1165, 151] width 133 height 31
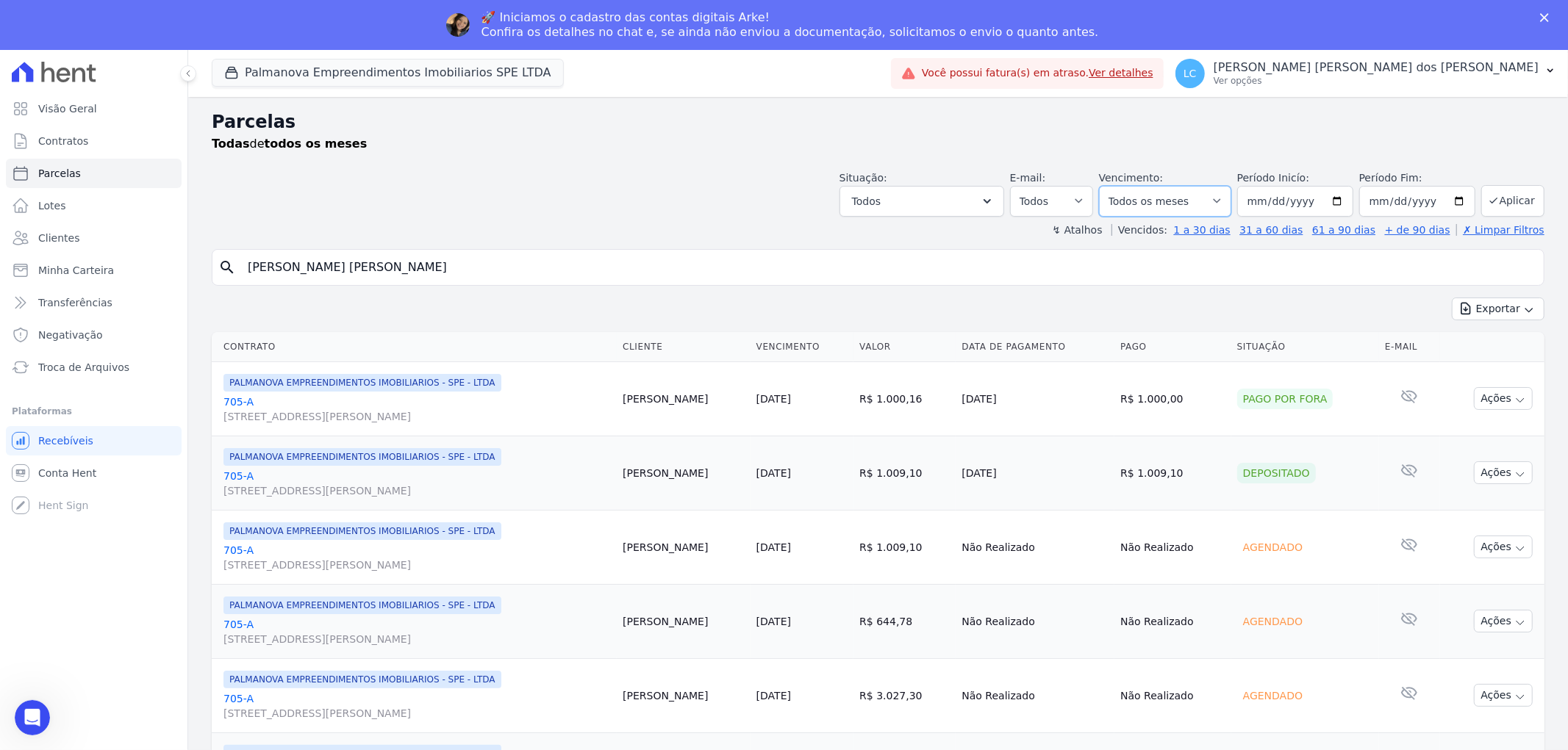
select select "09/2025"
click at [1107, 186] on select "Filtrar por período ──────── Todos os meses Abril/2025 Maio/2025 Junho/2025 Jul…" at bounding box center [1165, 201] width 133 height 31
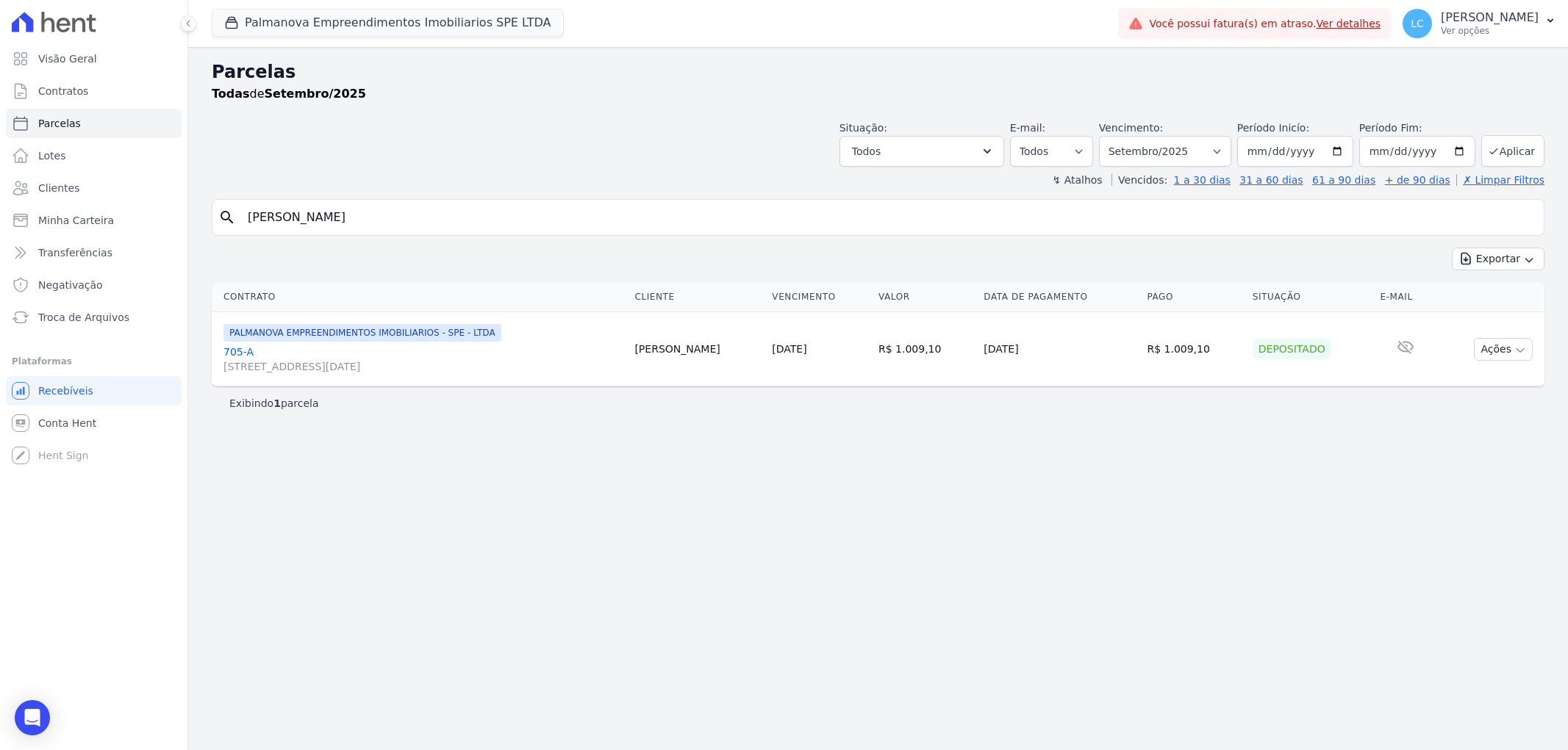
select select
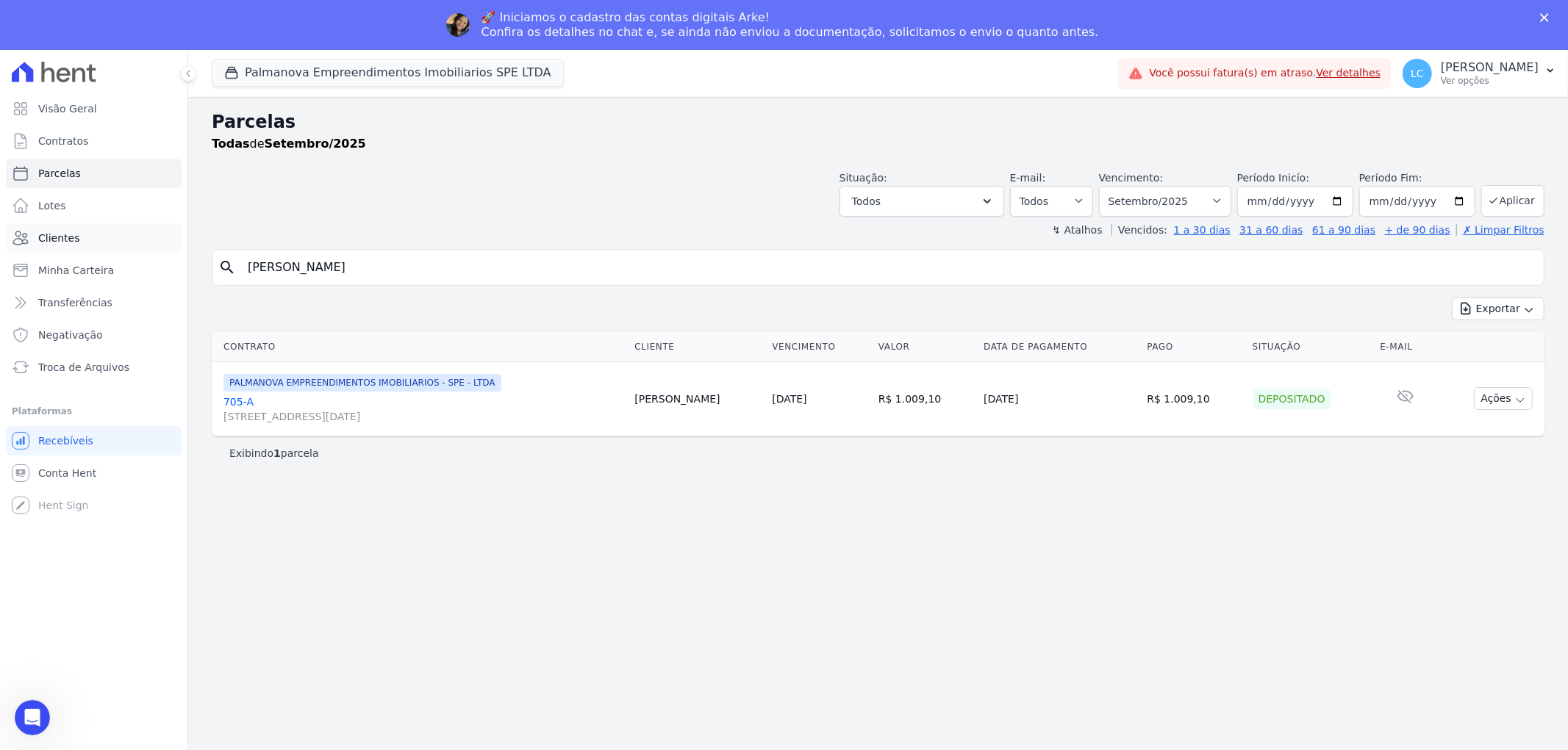
drag, startPoint x: 448, startPoint y: 266, endPoint x: 118, endPoint y: 252, distance: 330.3
click at [118, 252] on div "Visão Geral Contratos [GEOGRAPHIC_DATA] Lotes Clientes Minha Carteira Transferê…" at bounding box center [784, 425] width 1568 height 750
paste input "[PERSON_NAME]"
type input "BARBARA DA SILVA FERNANDES"
select select
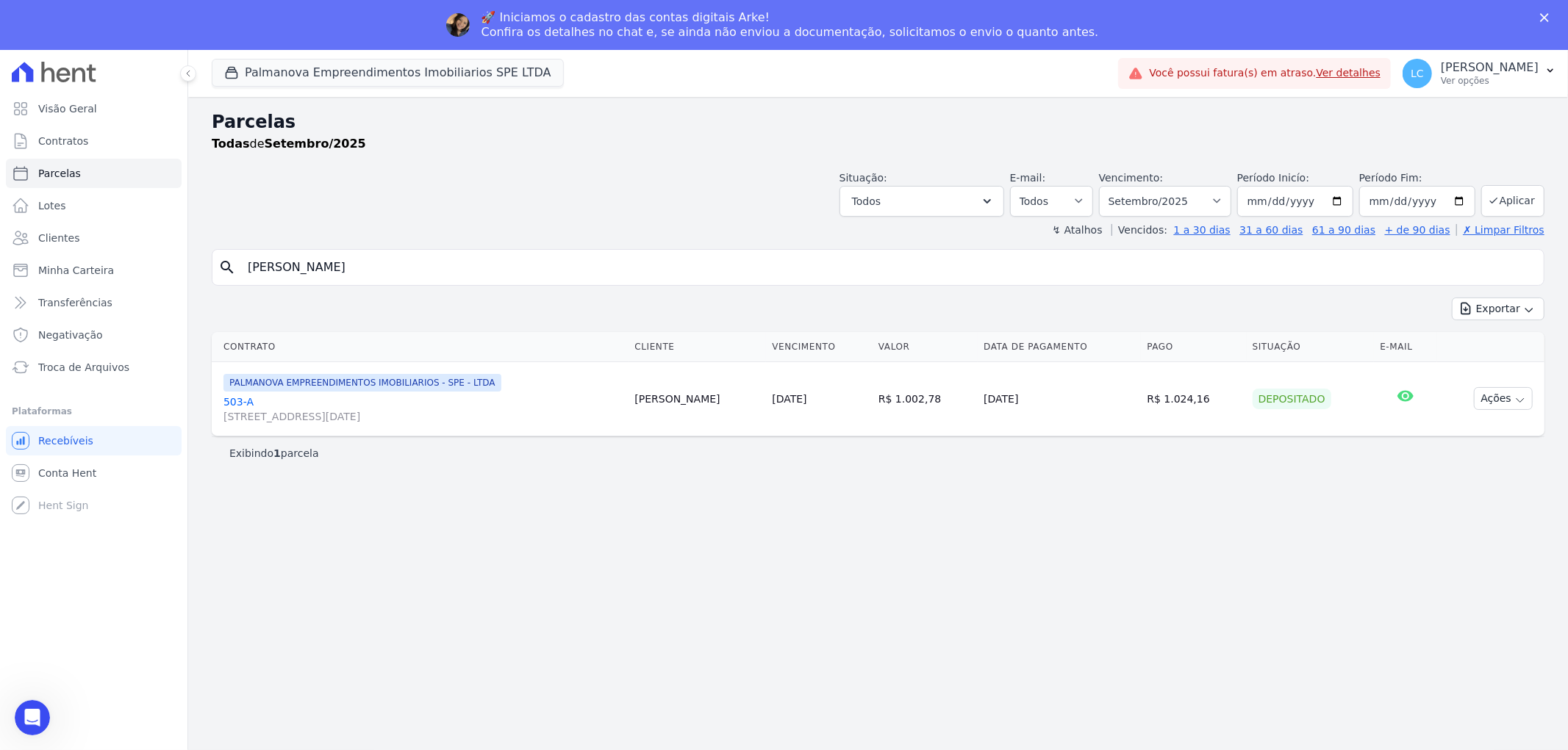
drag, startPoint x: 416, startPoint y: 268, endPoint x: 211, endPoint y: 266, distance: 205.0
click at [212, 266] on div "search BARBARA DA SILVA FERNANDES" at bounding box center [877, 267] width 1332 height 37
click at [260, 69] on button "Palmanova Empreendimentos Imobiliarios SPE LTDA" at bounding box center [388, 72] width 352 height 28
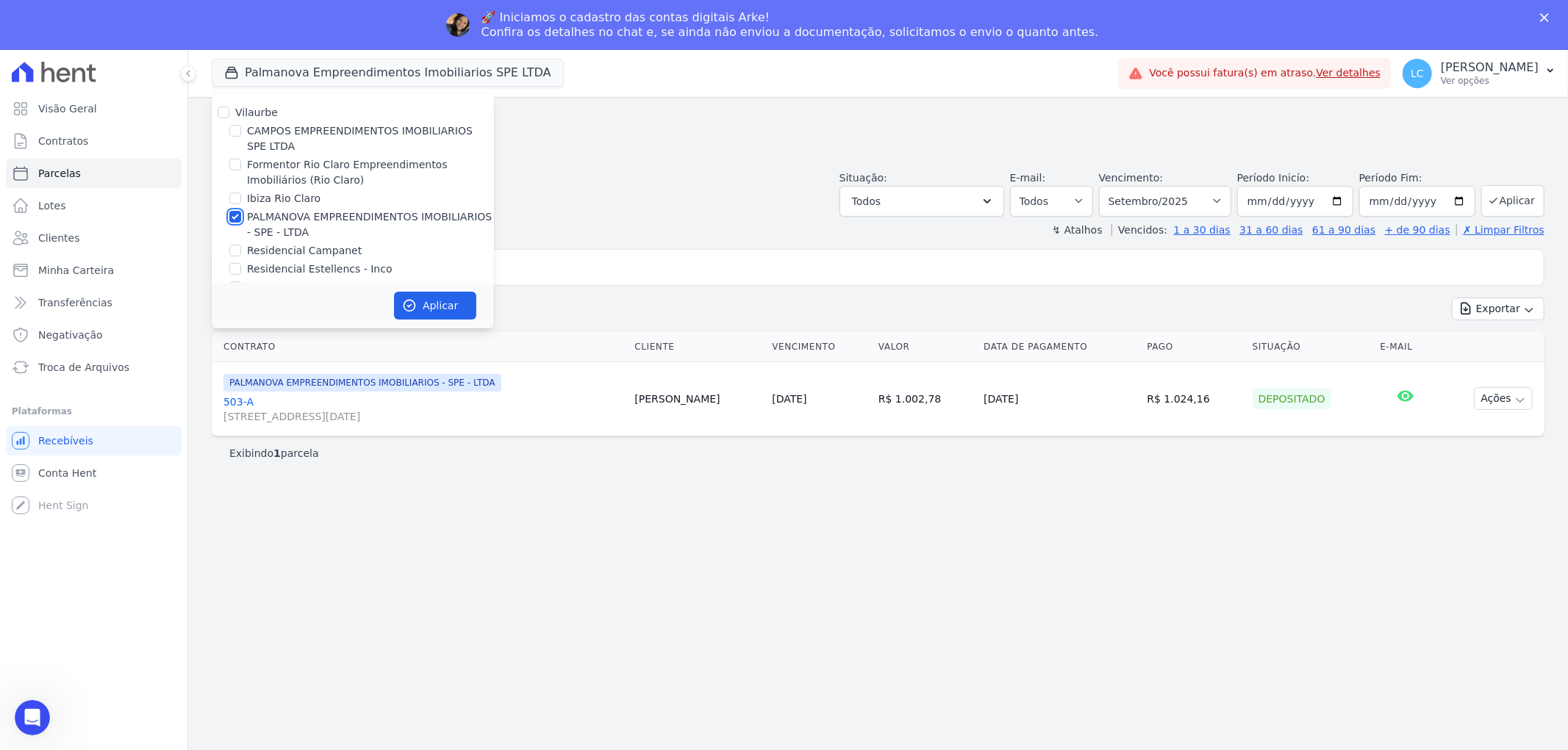
click at [229, 221] on input "PALMANOVA EMPREENDIMENTOS IMOBILIARIOS - SPE - LTDA" at bounding box center [235, 216] width 12 height 12
checkbox input "false"
click at [236, 133] on input "CAMPOS EMPREENDIMENTOS IMOBILIARIOS SPE LTDA" at bounding box center [235, 131] width 12 height 12
checkbox input "true"
click at [443, 312] on button "Aplicar" at bounding box center [435, 305] width 83 height 28
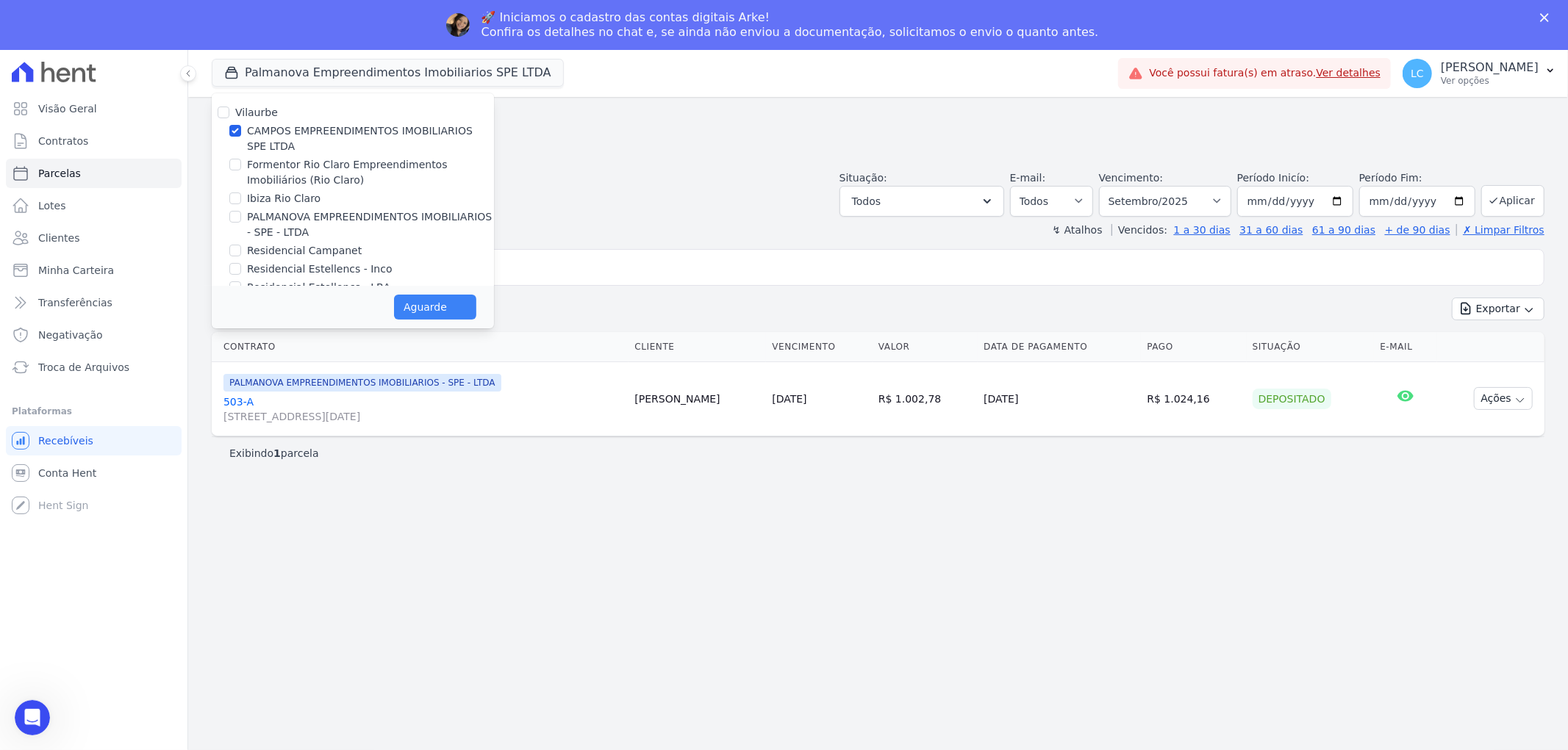
select select
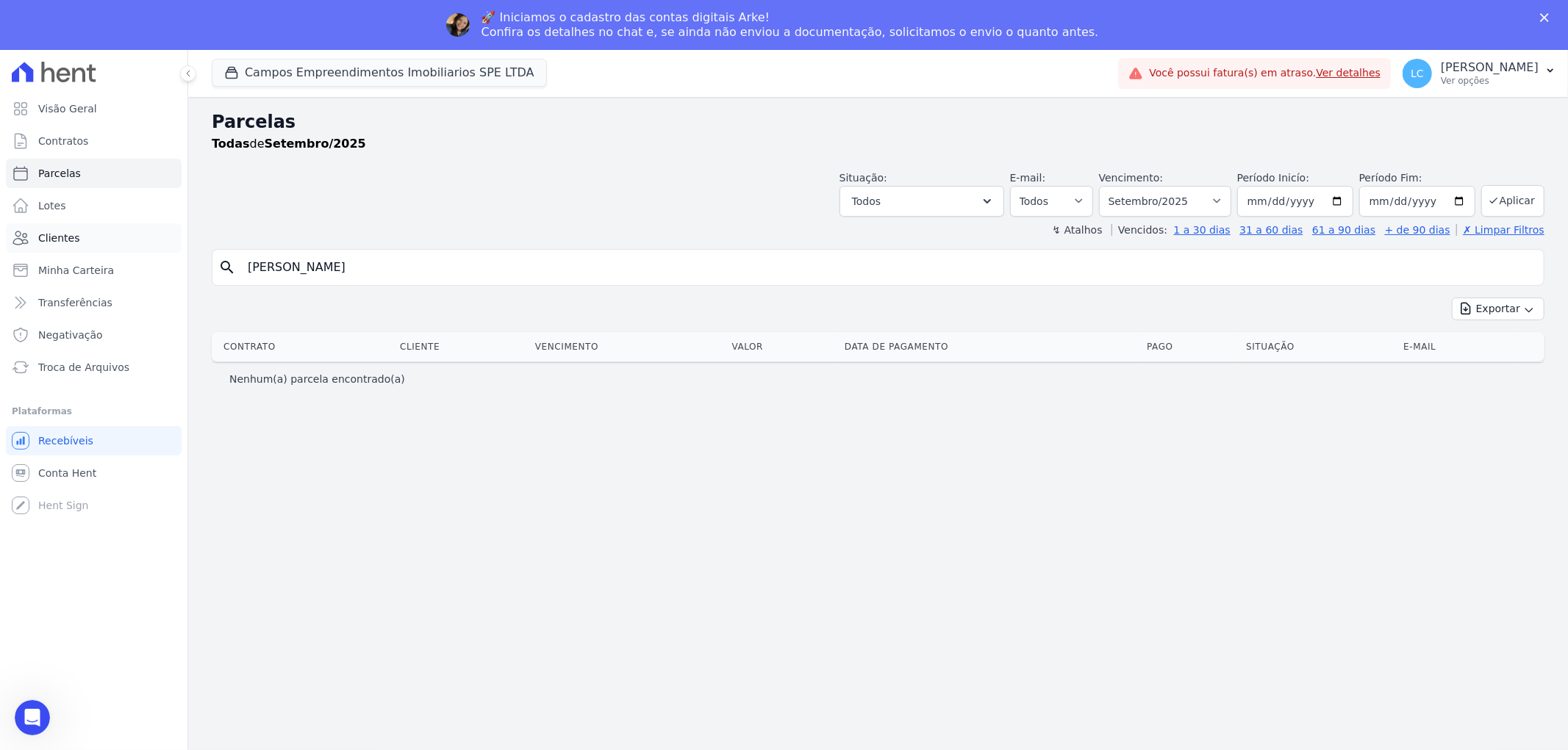
drag, startPoint x: 366, startPoint y: 224, endPoint x: 75, endPoint y: 204, distance: 291.7
click at [75, 204] on div "Visão Geral Contratos Parcelas Lotes Clientes Minha Carteira Transferências Neg…" at bounding box center [784, 425] width 1568 height 750
paste input "[PERSON_NAME]"
type input "[PERSON_NAME]"
select select
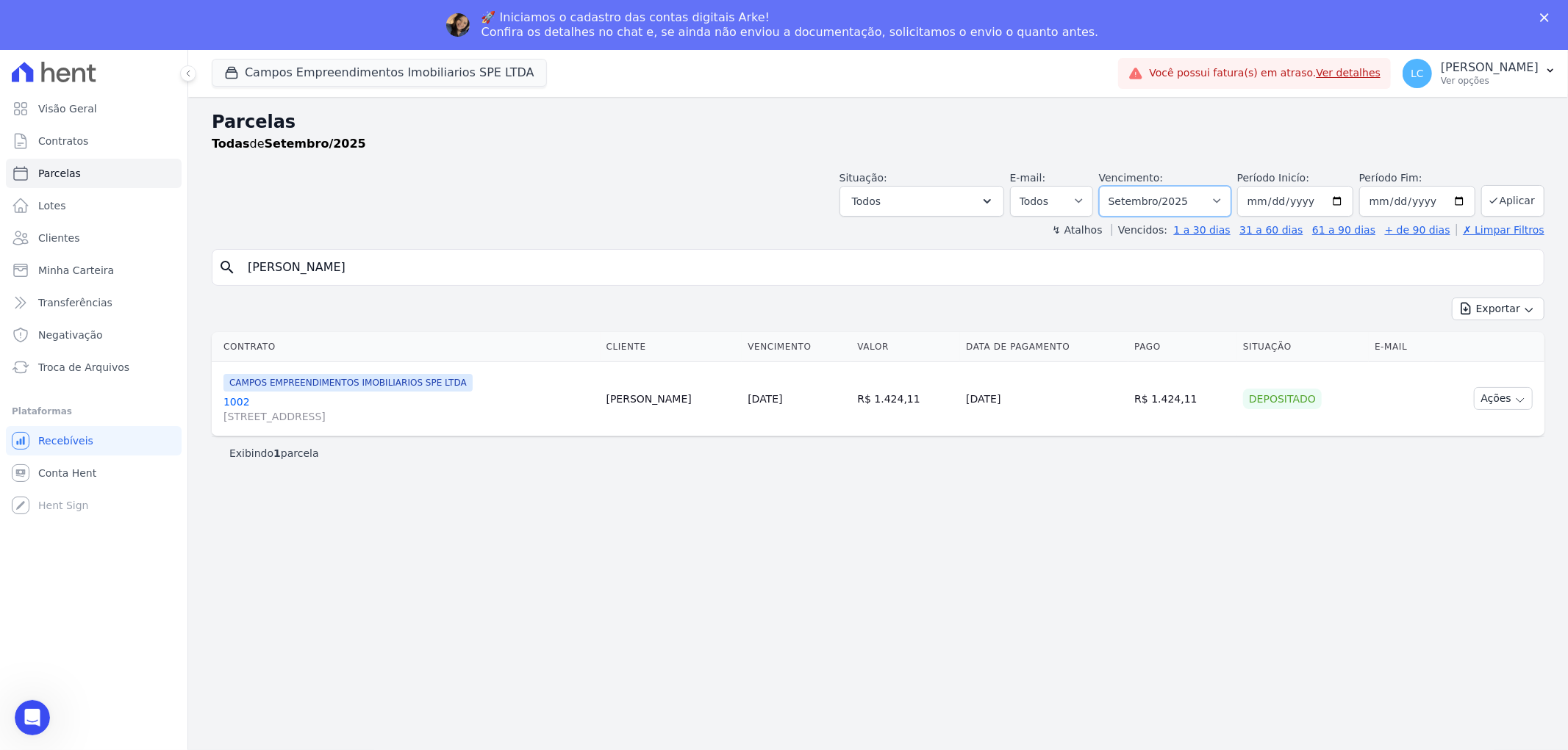
click at [1229, 194] on select "Filtrar por período ──────── Todos os meses Abril/2025 Maio/2025 Junho/2025 Jul…" at bounding box center [1165, 201] width 133 height 31
select select "10/2025"
click at [1120, 186] on select "Filtrar por período ──────── Todos os meses Abril/2025 Maio/2025 Junho/2025 Jul…" at bounding box center [1165, 201] width 133 height 31
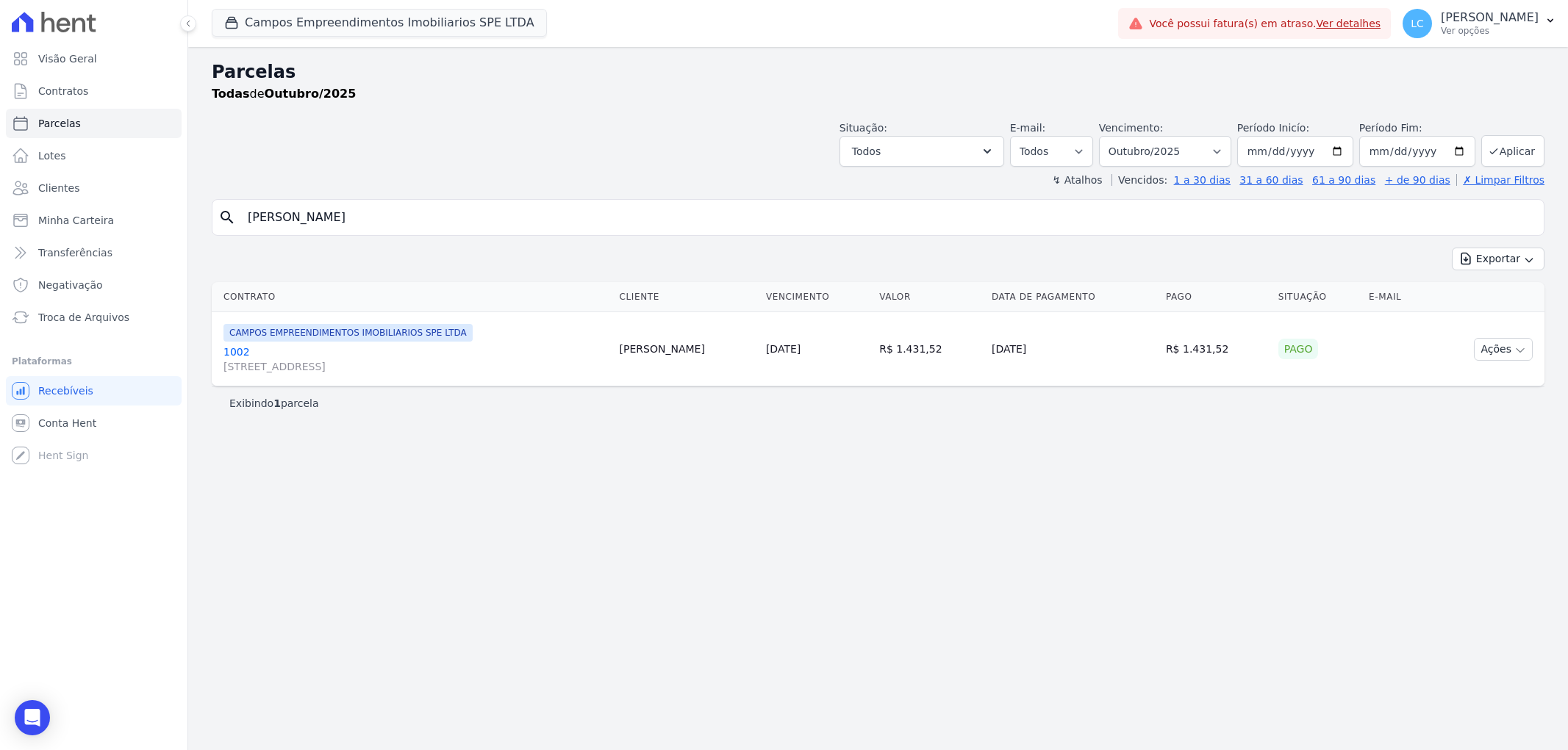
select select
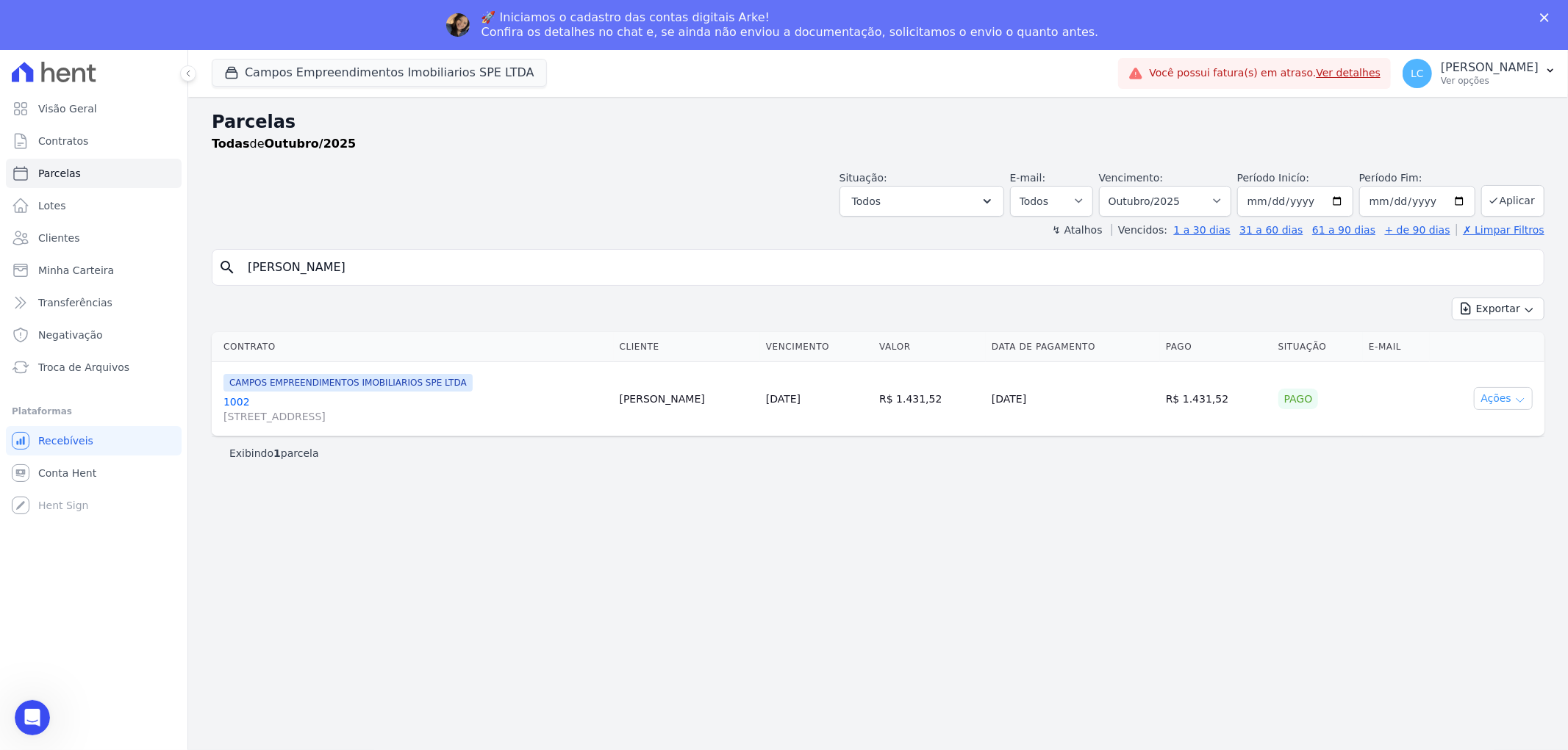
click at [1487, 393] on button "Ações" at bounding box center [1503, 399] width 59 height 23
click at [1453, 434] on link "Ver boleto" at bounding box center [1497, 432] width 141 height 27
